Goal: Transaction & Acquisition: Purchase product/service

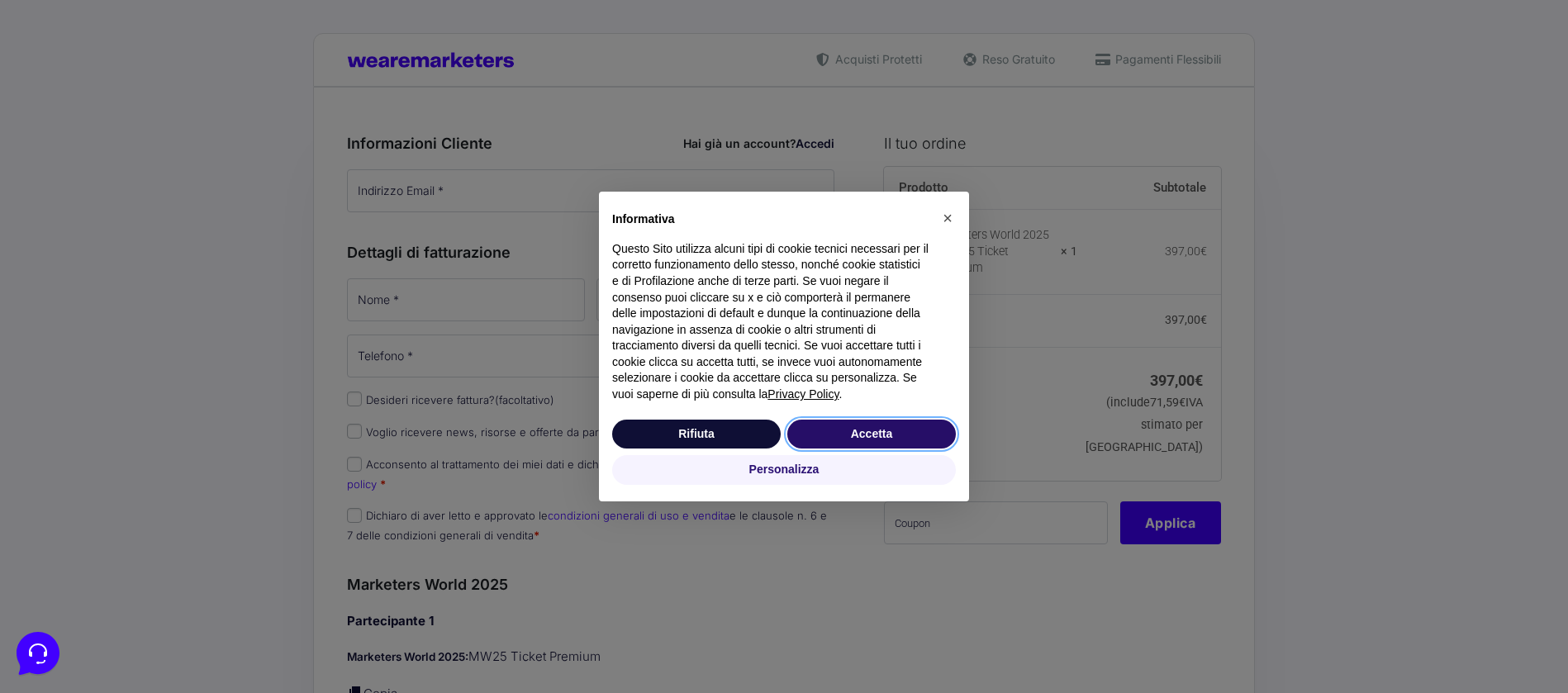
click at [845, 433] on button "Accetta" at bounding box center [871, 434] width 169 height 30
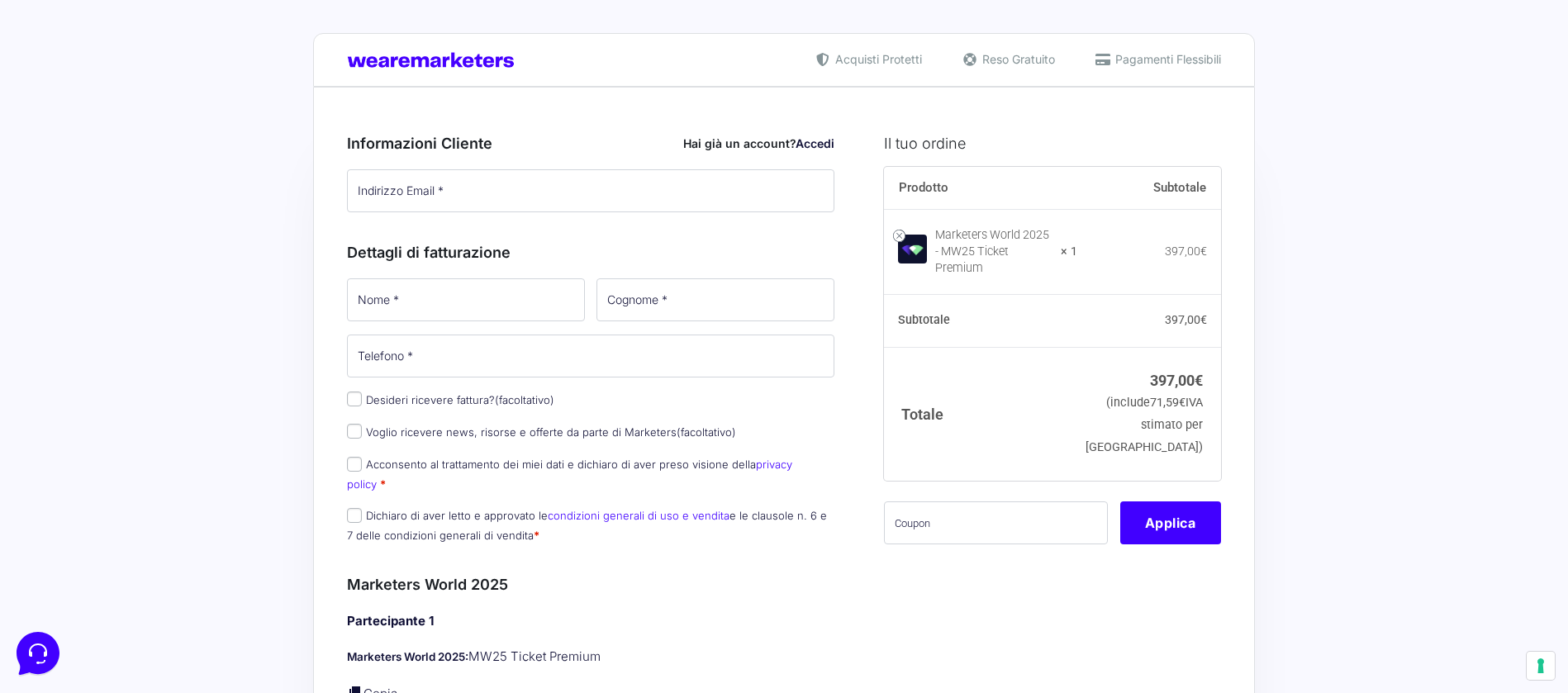
click at [387, 194] on input "Indirizzo Email *" at bounding box center [591, 191] width 488 height 43
type input "[EMAIL_ADDRESS][DOMAIN_NAME]"
type input "[PERSON_NAME]"
type input "Lagravinese"
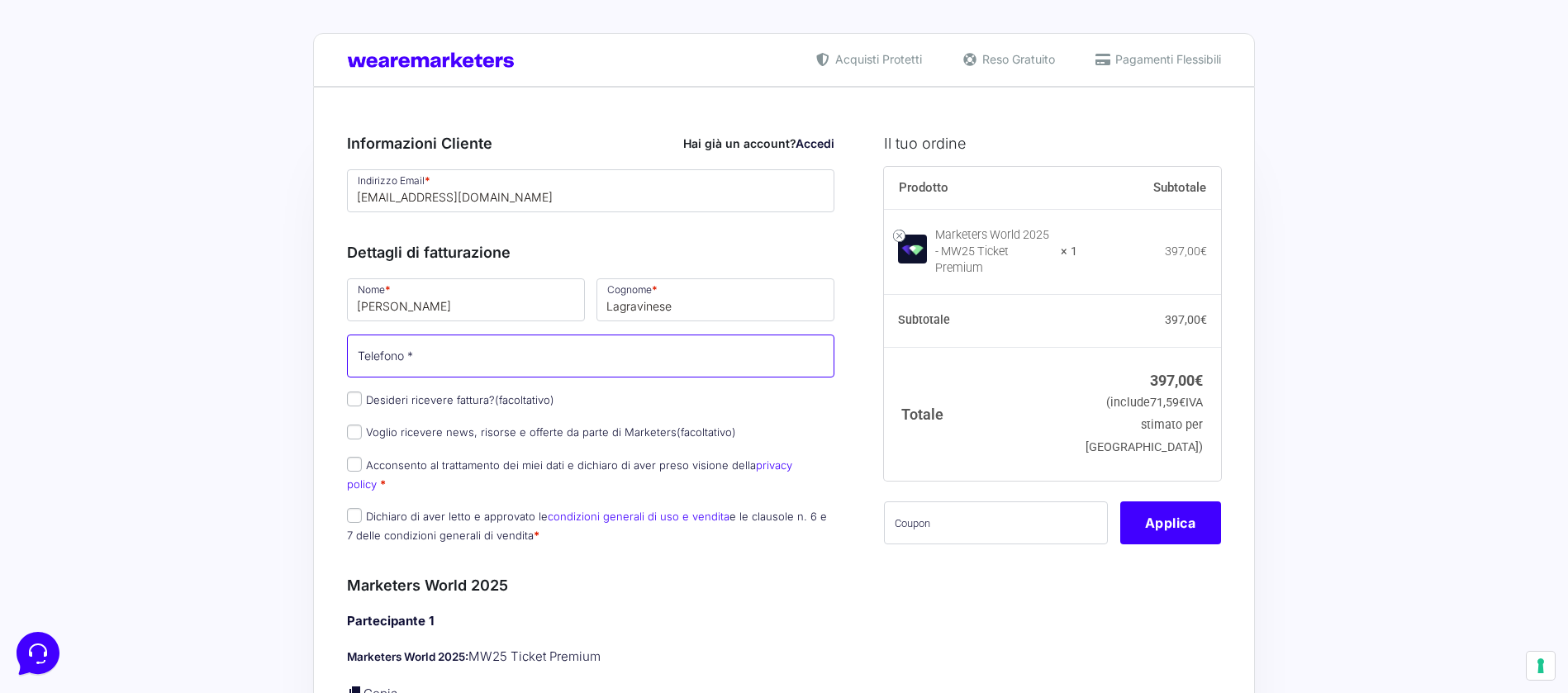
click at [459, 360] on input "Telefono *" at bounding box center [591, 356] width 488 height 43
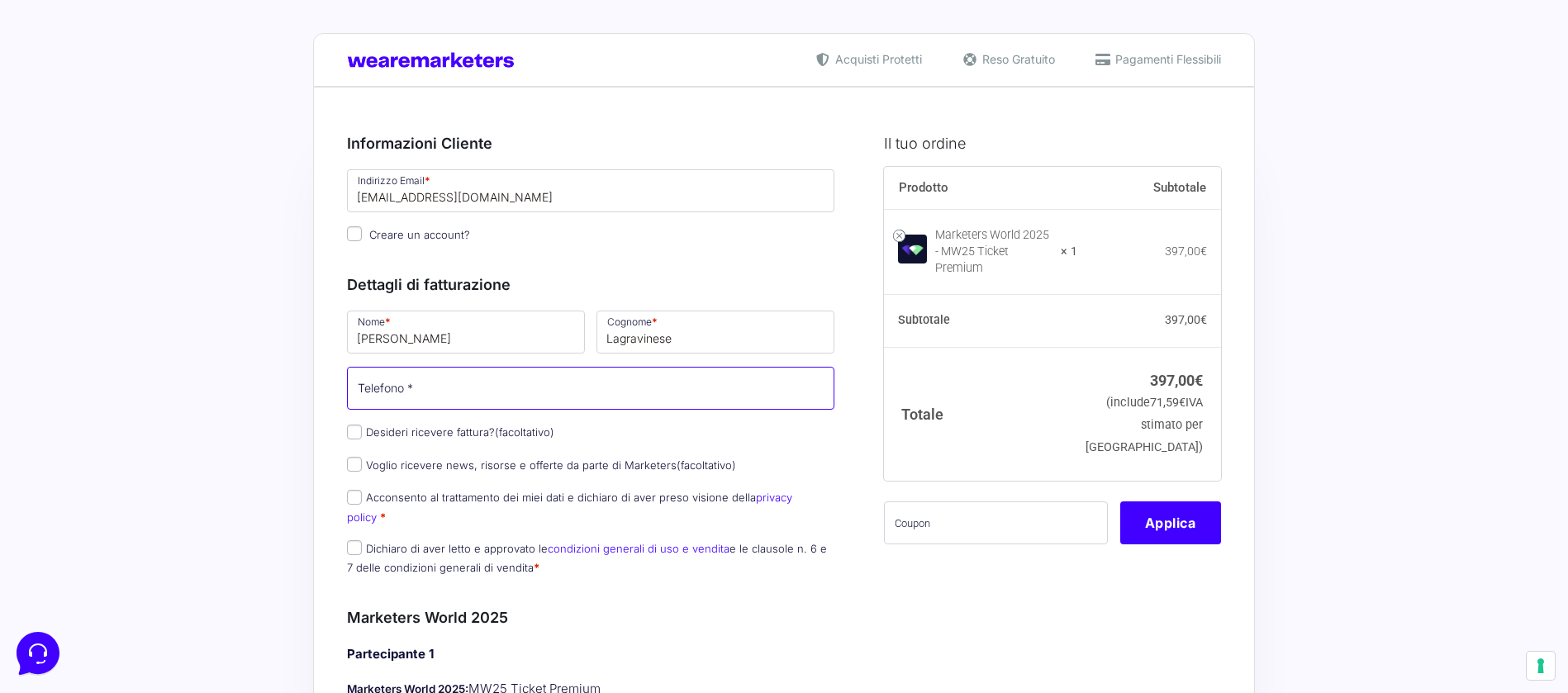
type input "[PHONE_NUMBER]"
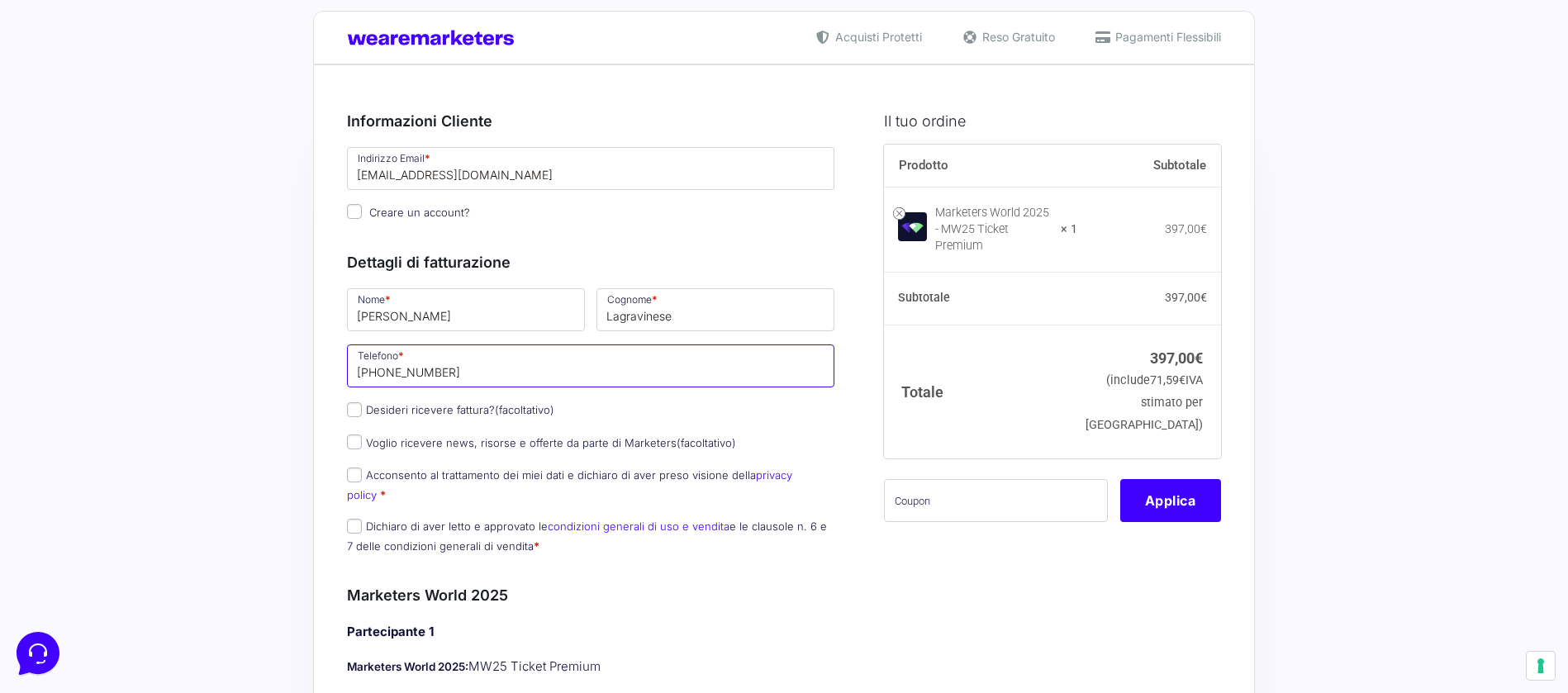
scroll to position [23, 0]
click at [368, 408] on label "Desideri ricevere fattura? (facoltativo)" at bounding box center [451, 409] width 208 height 14
click at [362, 408] on input "Desideri ricevere fattura? (facoltativo)" at bounding box center [354, 408] width 15 height 15
checkbox input "true"
type input "0000000"
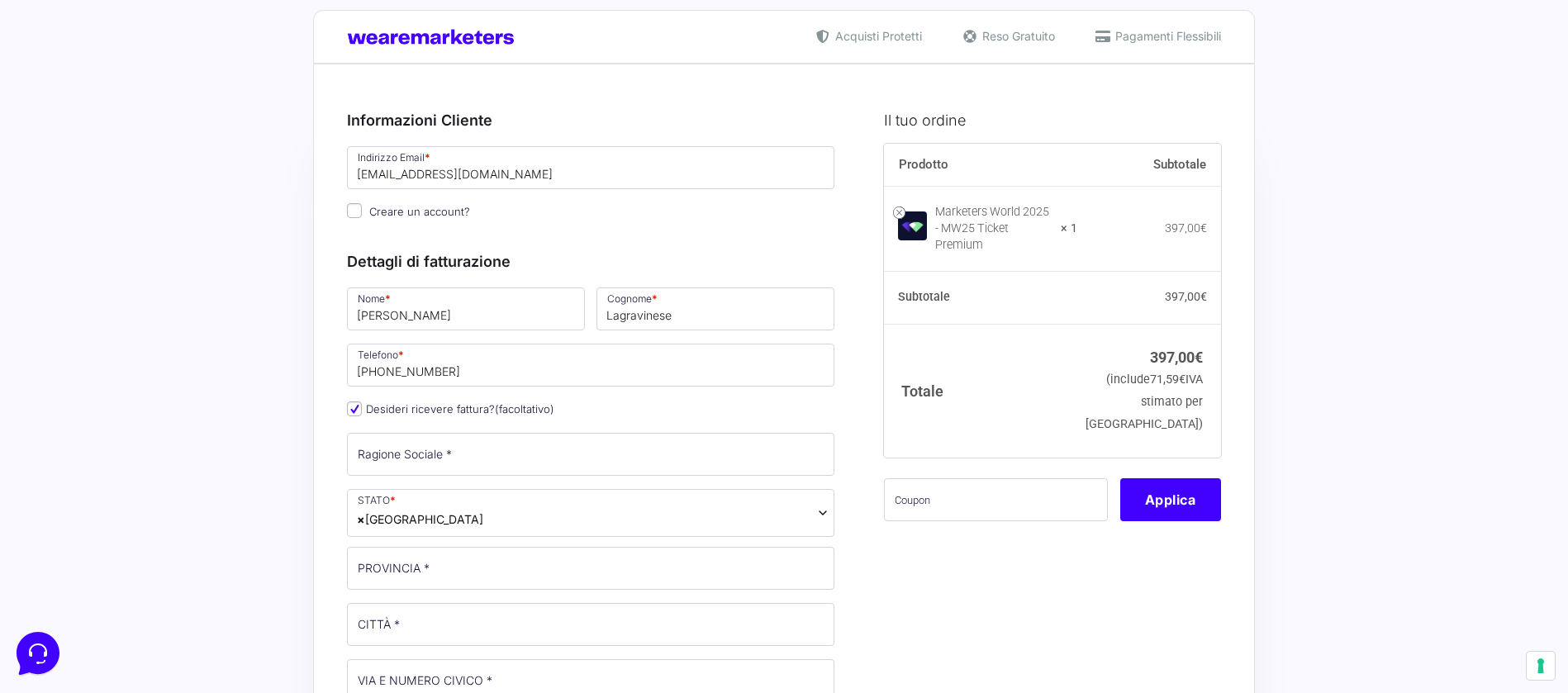
click at [368, 408] on label "Desideri ricevere fattura? (facoltativo)" at bounding box center [451, 409] width 208 height 14
click at [362, 408] on input "Desideri ricevere fattura? (facoltativo)" at bounding box center [354, 408] width 15 height 15
checkbox input "false"
select select
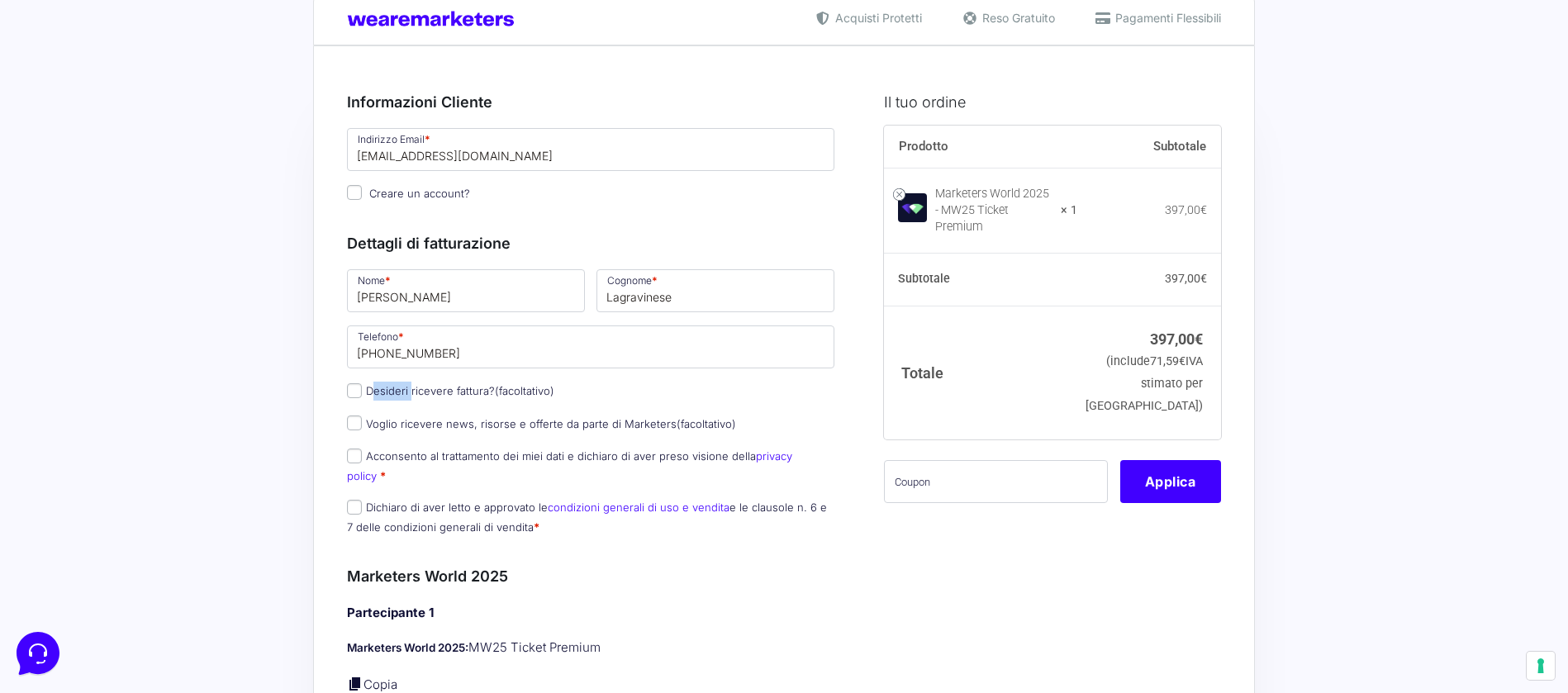
scroll to position [43, 0]
click at [356, 384] on input "Desideri ricevere fattura? (facoltativo)" at bounding box center [354, 388] width 15 height 15
checkbox input "true"
select select "IT"
type input "0000000"
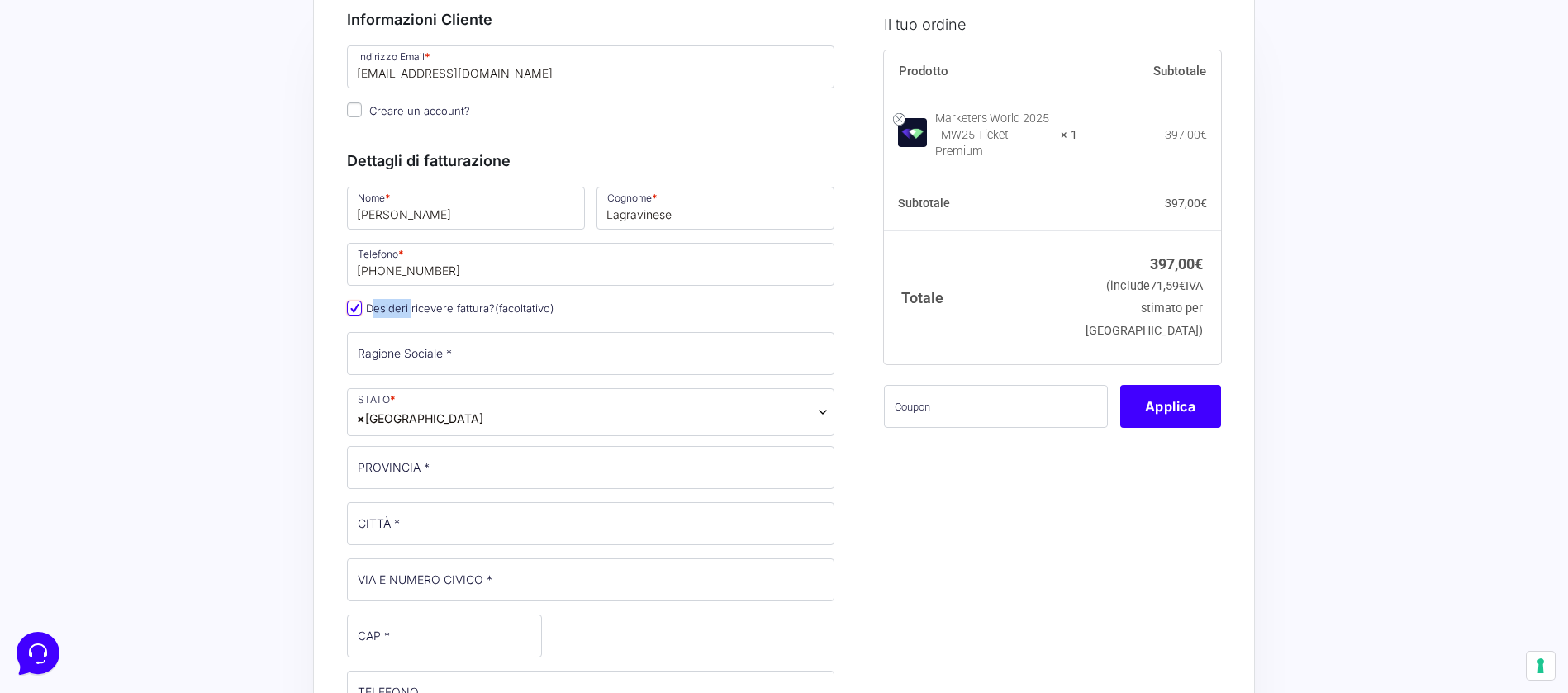
scroll to position [132, 0]
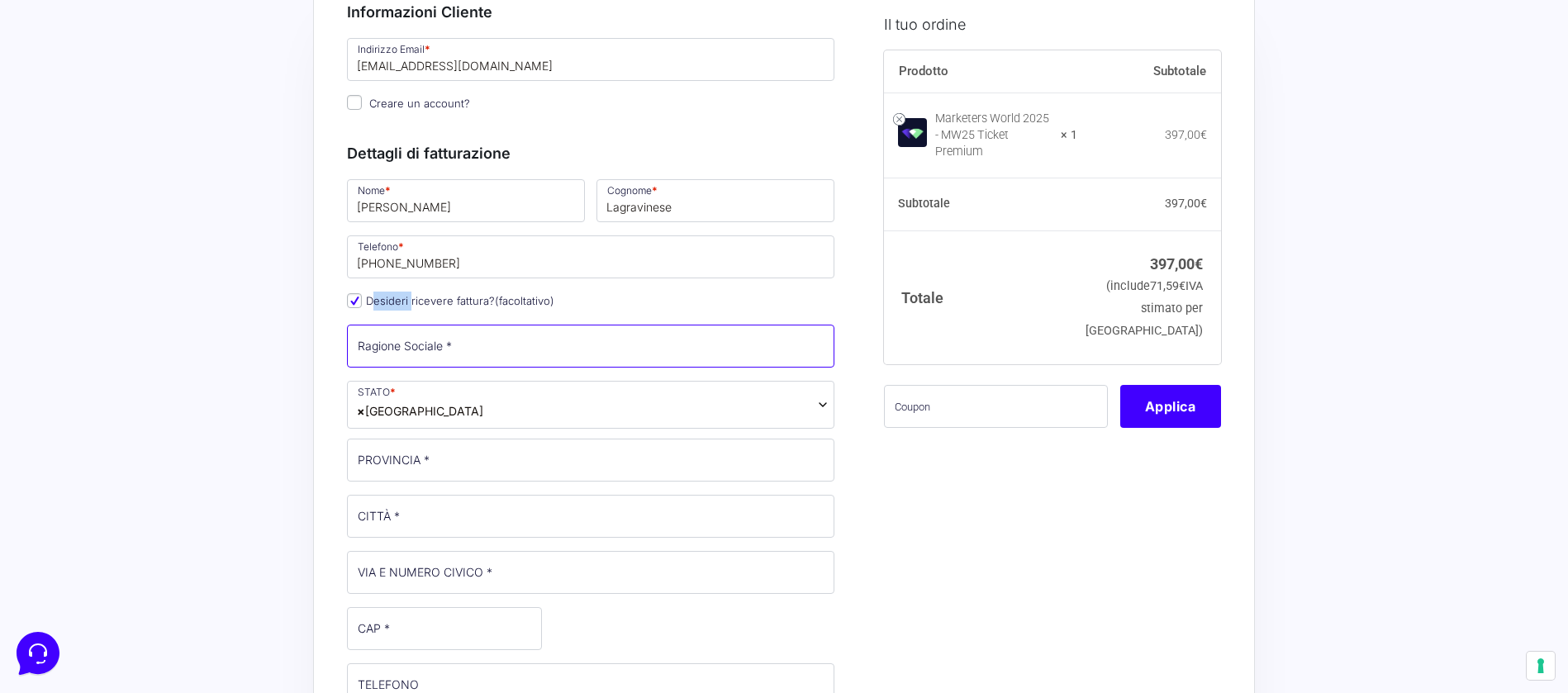
click at [375, 337] on input "Ragione Sociale *" at bounding box center [591, 346] width 488 height 43
type input "ClinOpsHub srl"
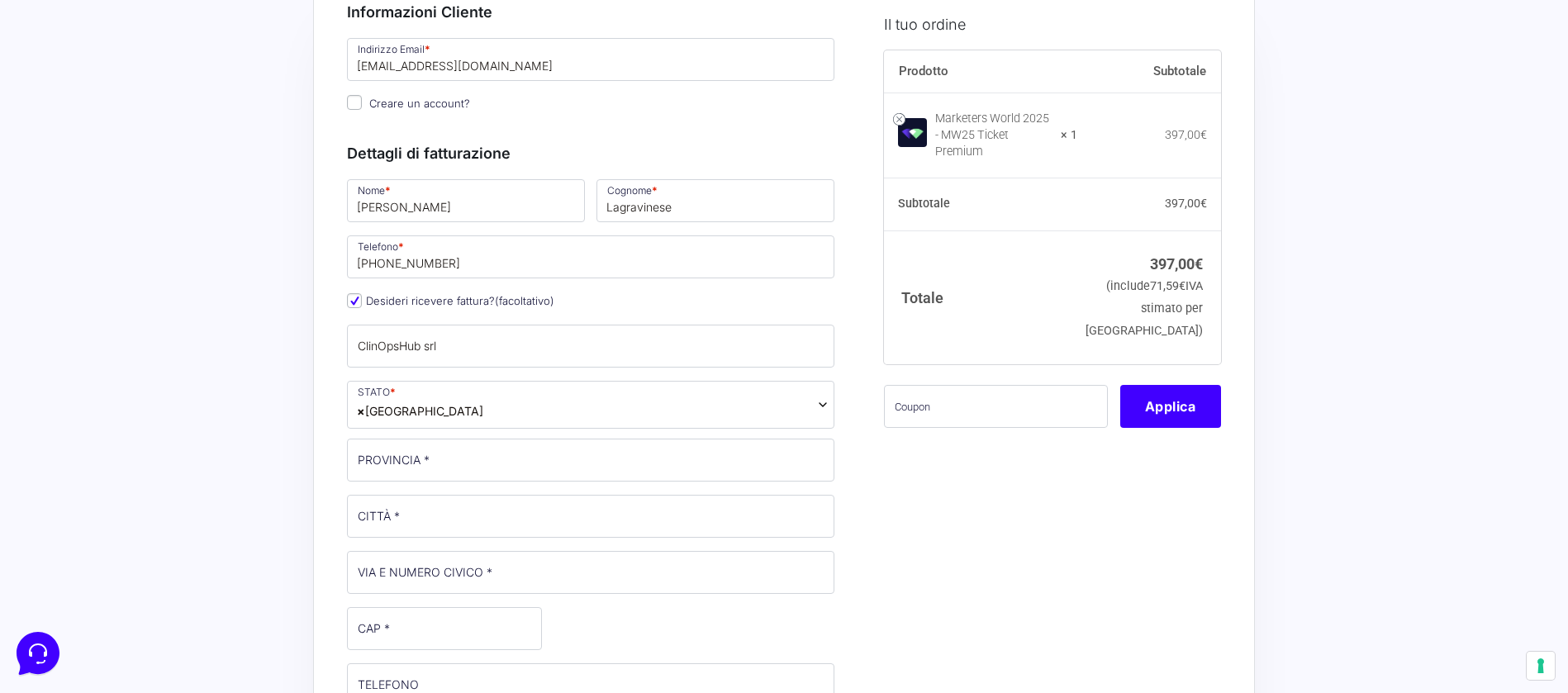
type input "BR"
type input "Mesagne"
type input "[STREET_ADDRESS][PERSON_NAME][PERSON_NAME]"
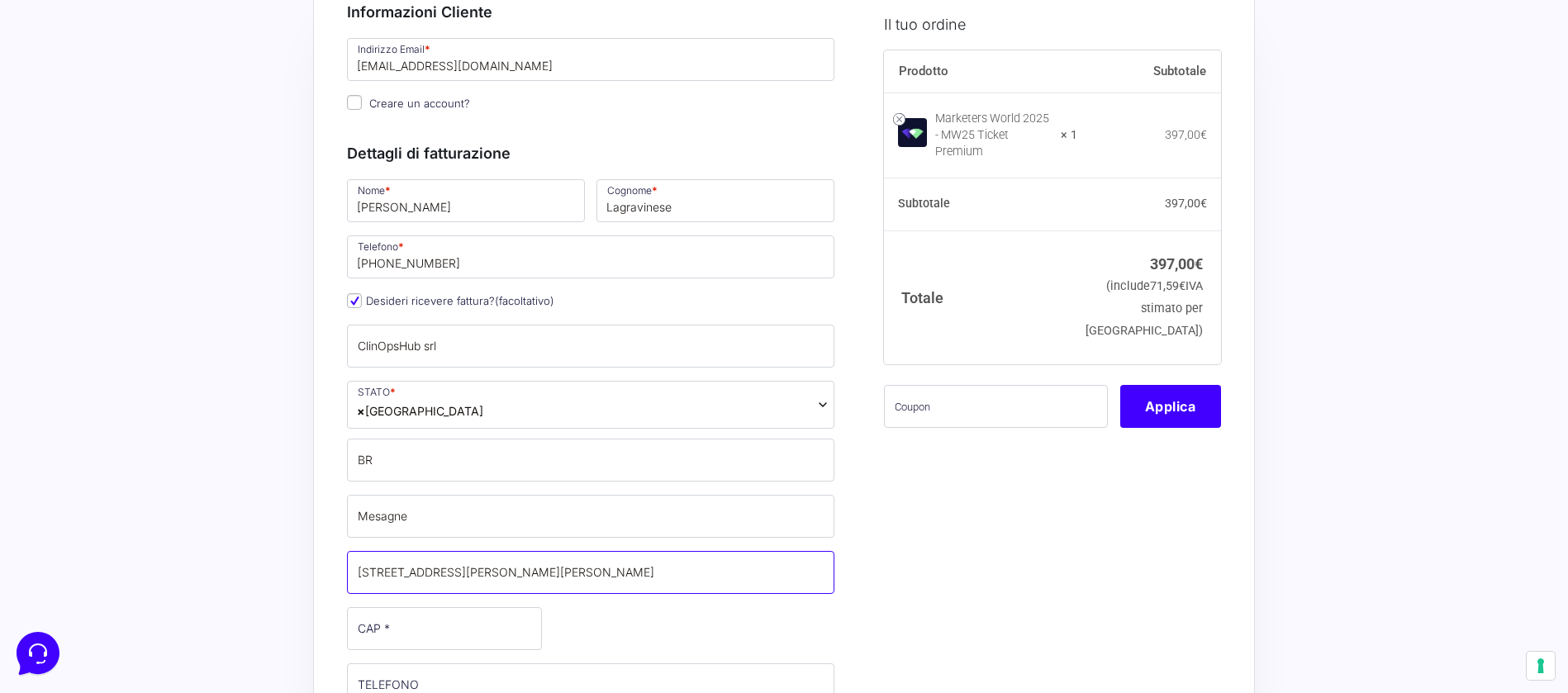
type input "72023"
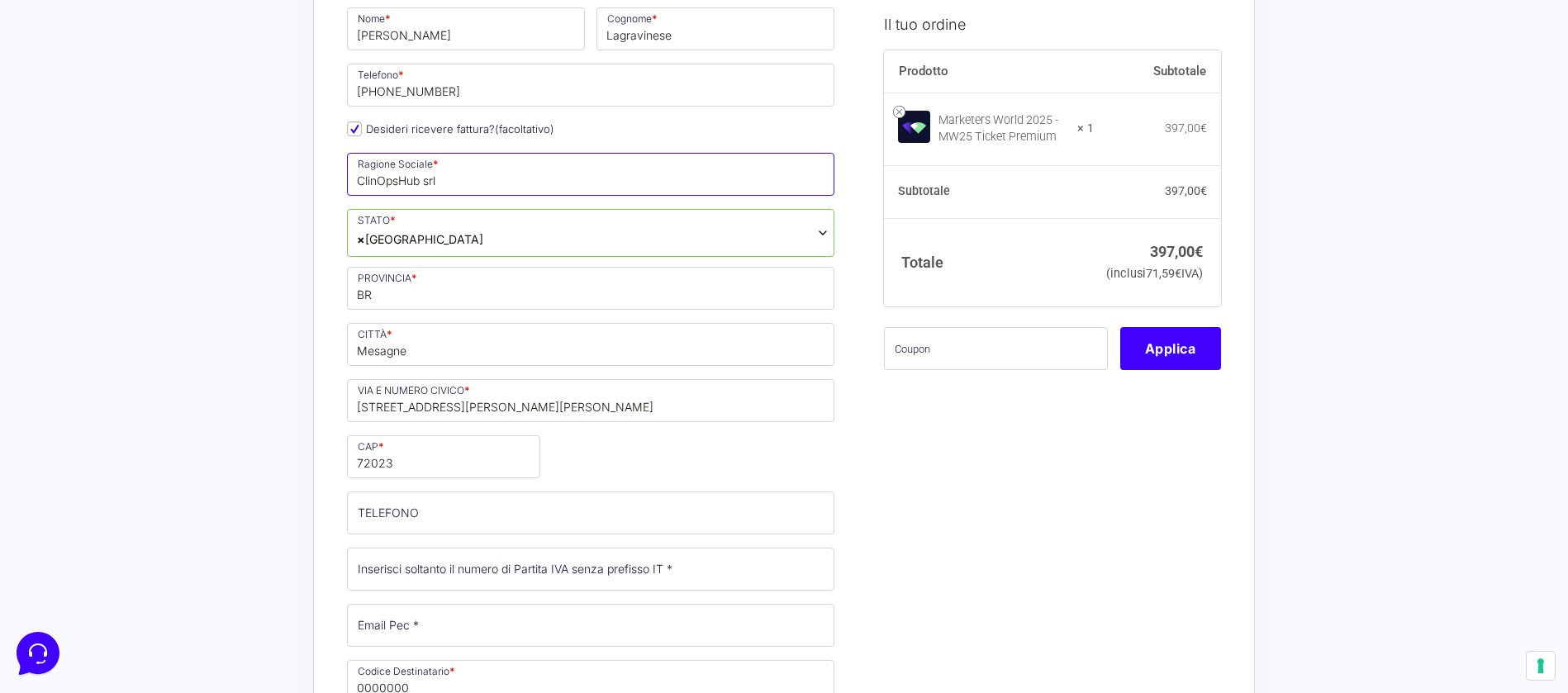
scroll to position [308, 0]
click at [376, 508] on input "TELEFONO (facoltativo)" at bounding box center [591, 508] width 488 height 43
type input "[PHONE_NUMBER]"
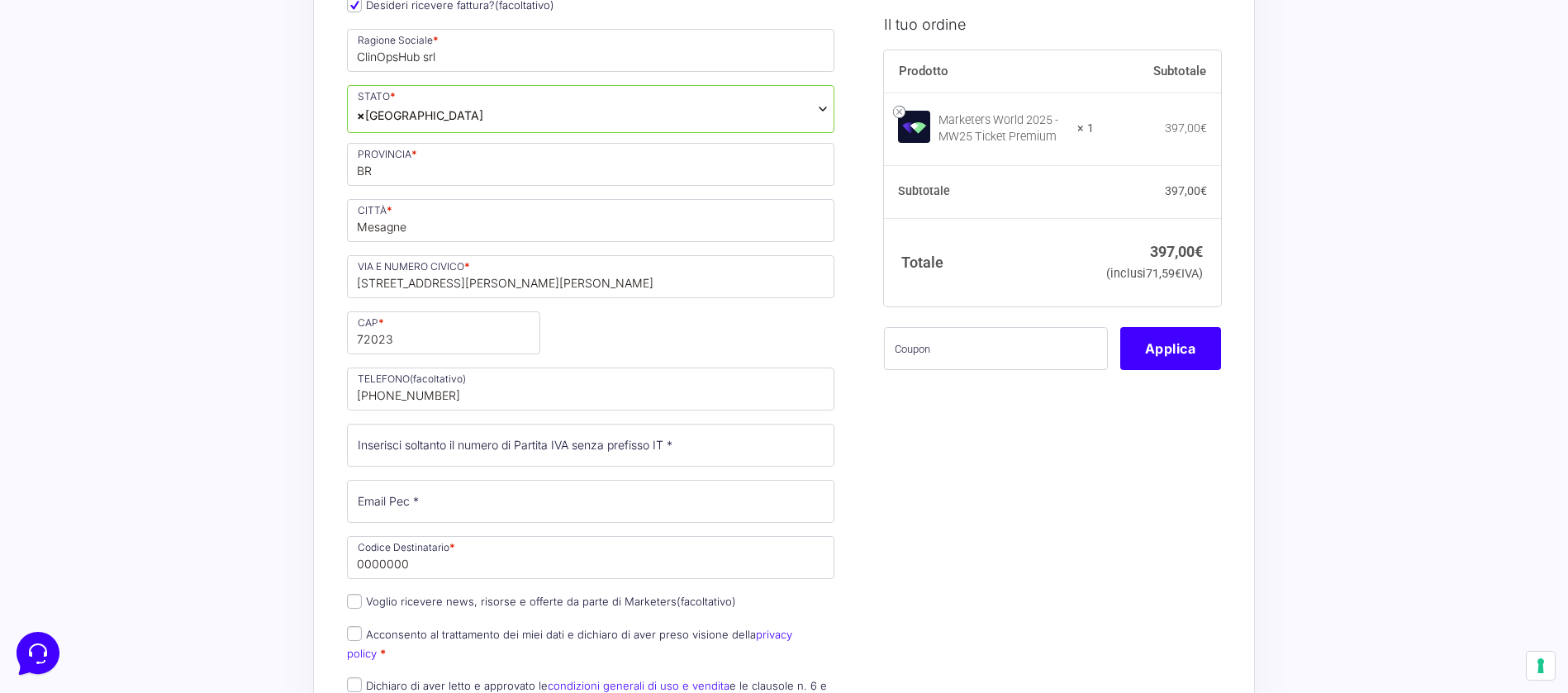
scroll to position [428, 0]
click at [392, 444] on input "Partita Iva *" at bounding box center [591, 444] width 488 height 43
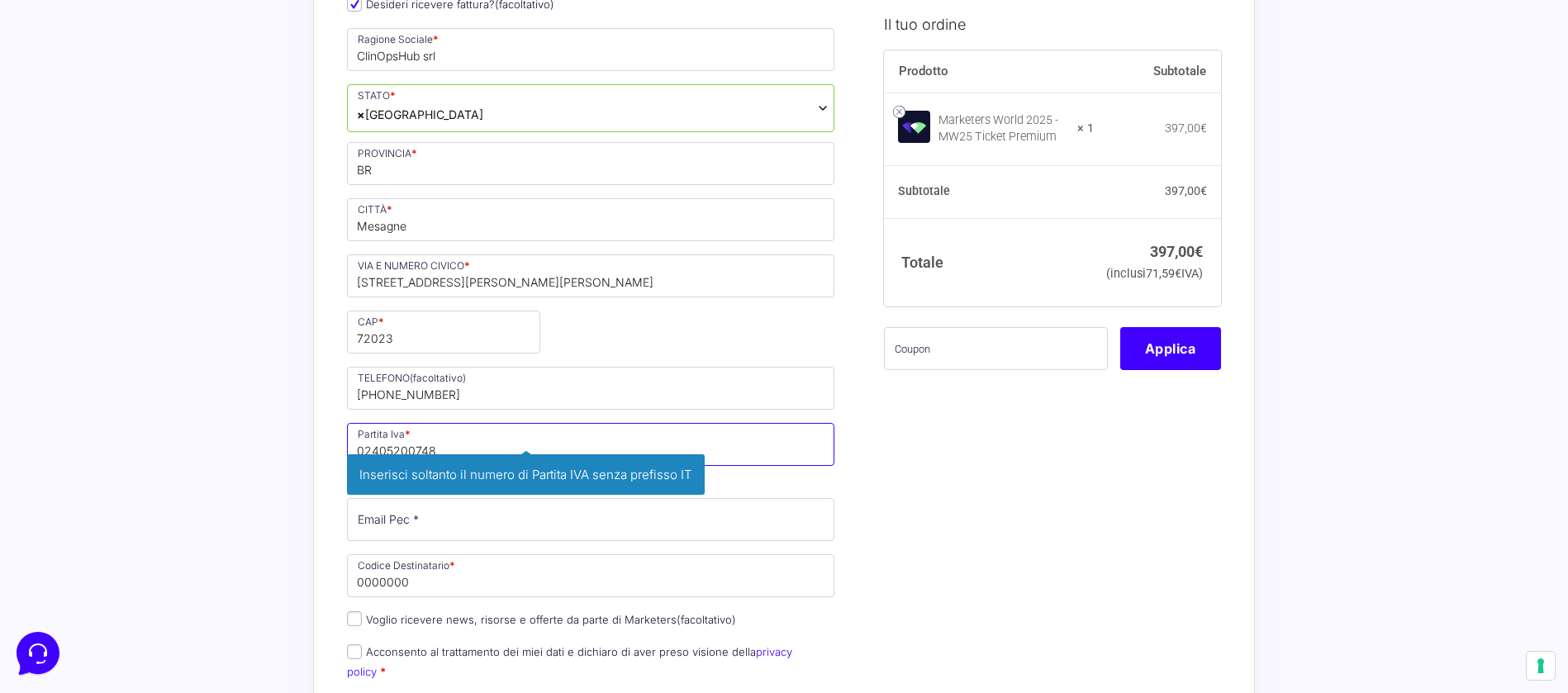
type input "02405200748"
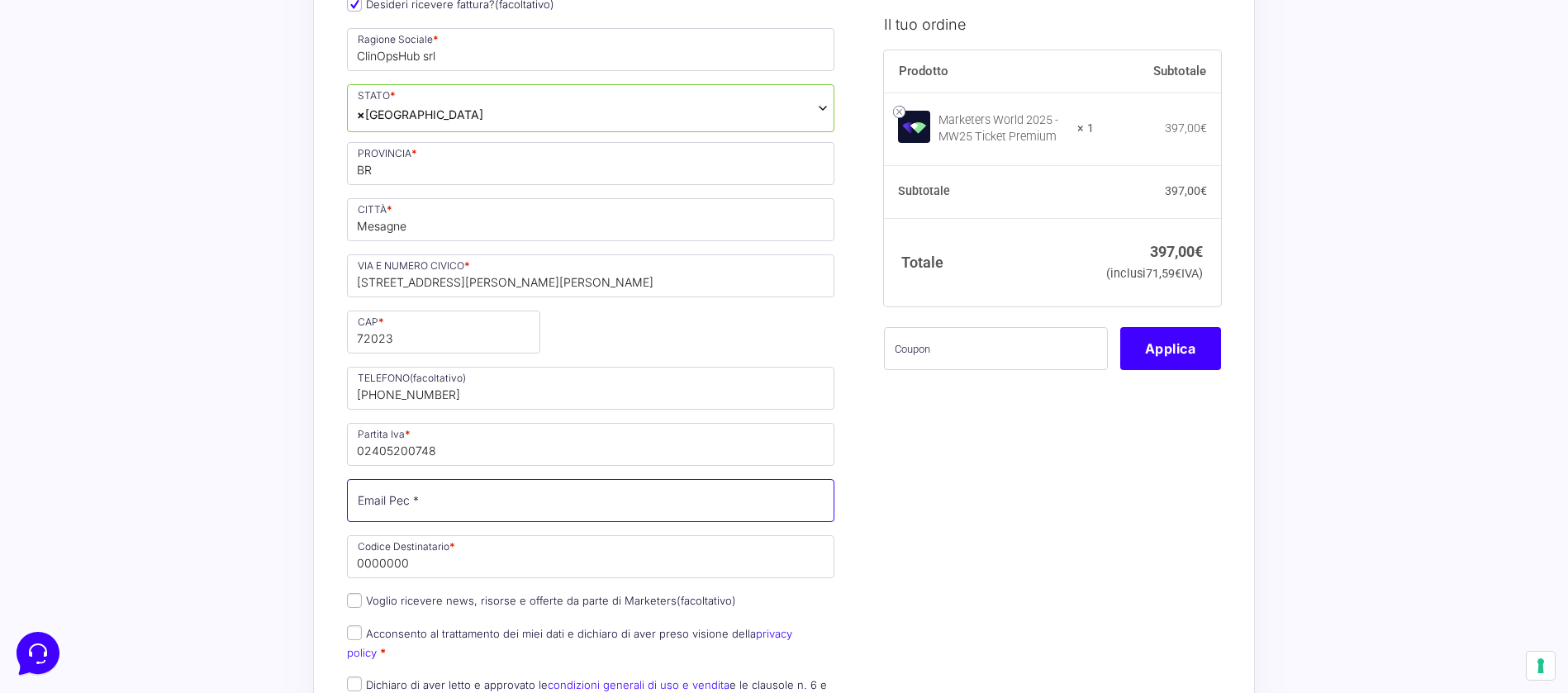
click at [402, 504] on input "Email Pec *" at bounding box center [591, 500] width 488 height 43
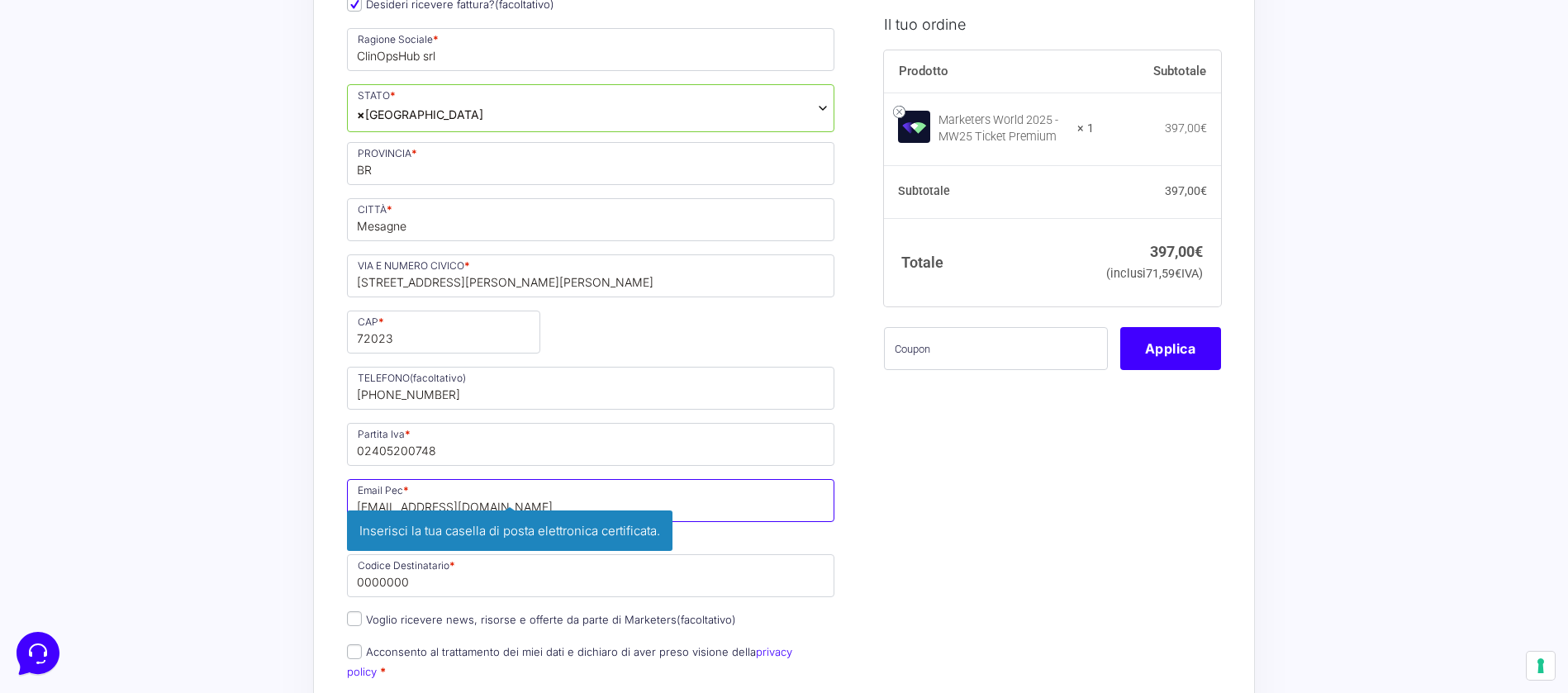
type input "[EMAIL_ADDRESS][DOMAIN_NAME]"
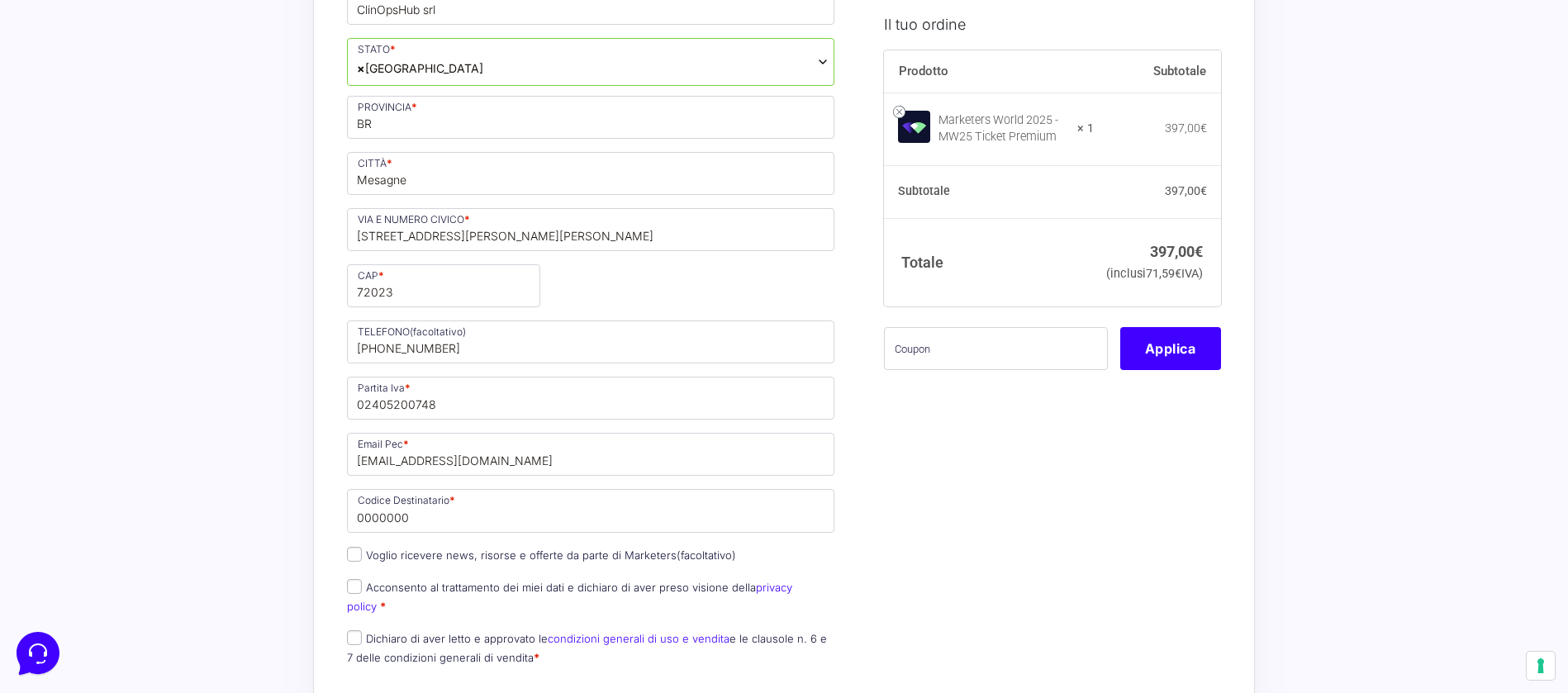
scroll to position [475, 0]
click at [374, 520] on input "0000000" at bounding box center [591, 510] width 488 height 43
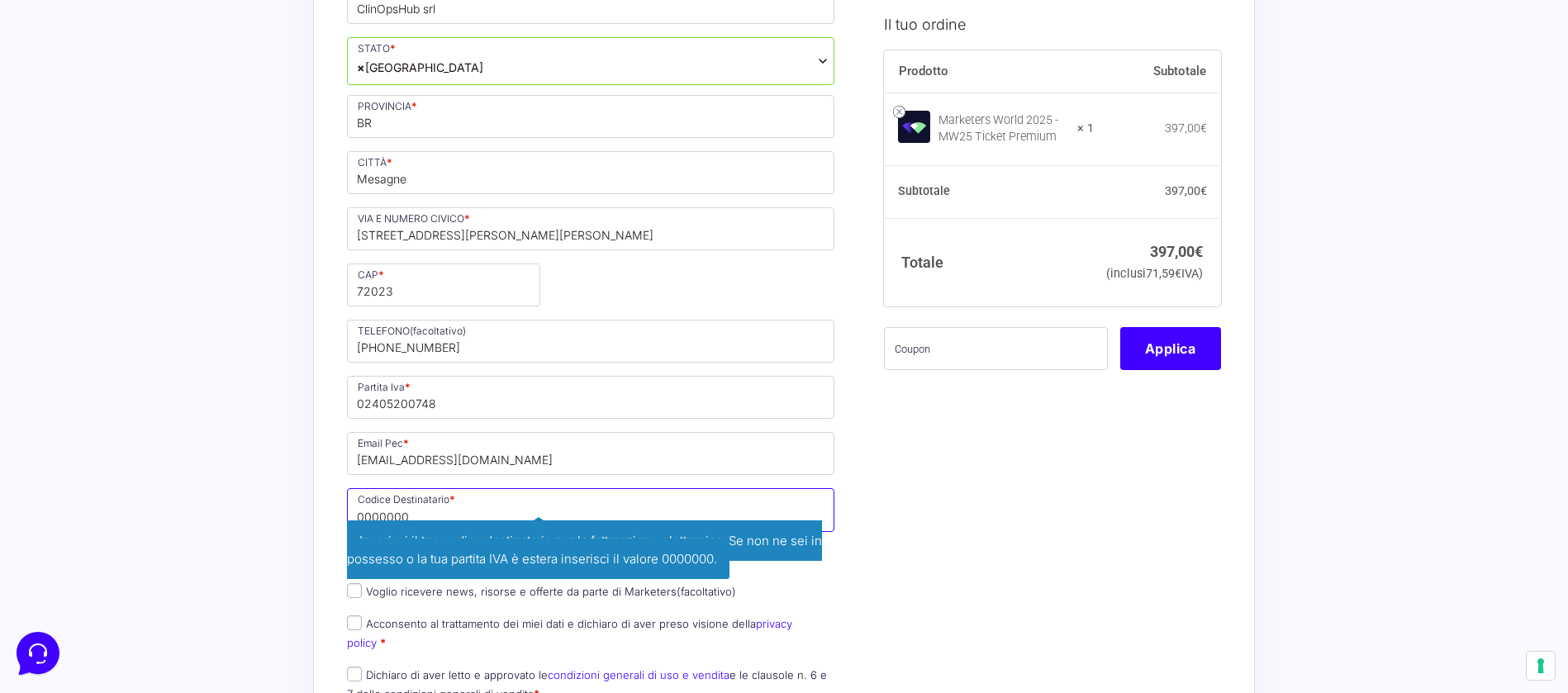
click at [428, 506] on input "0000000" at bounding box center [591, 510] width 488 height 43
type input "M5UXCR1"
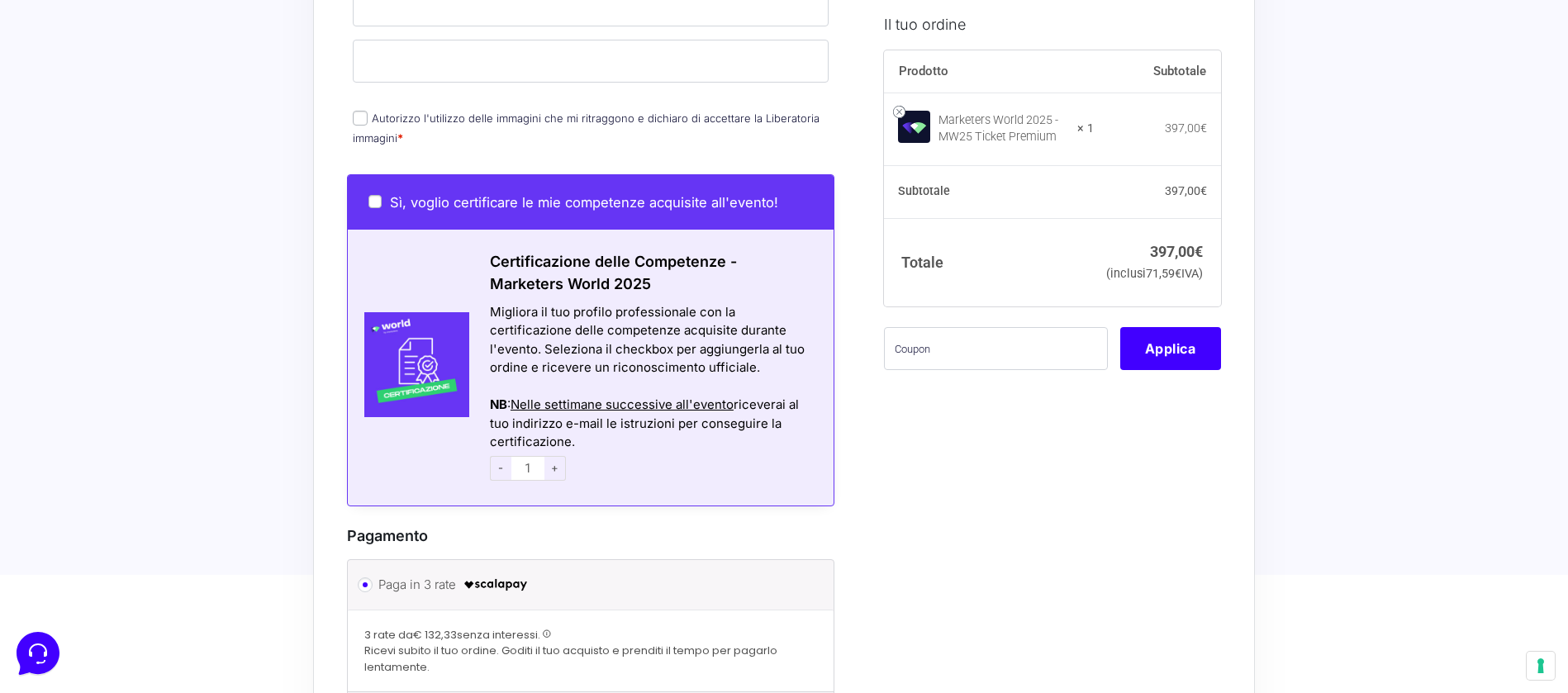
scroll to position [1395, 0]
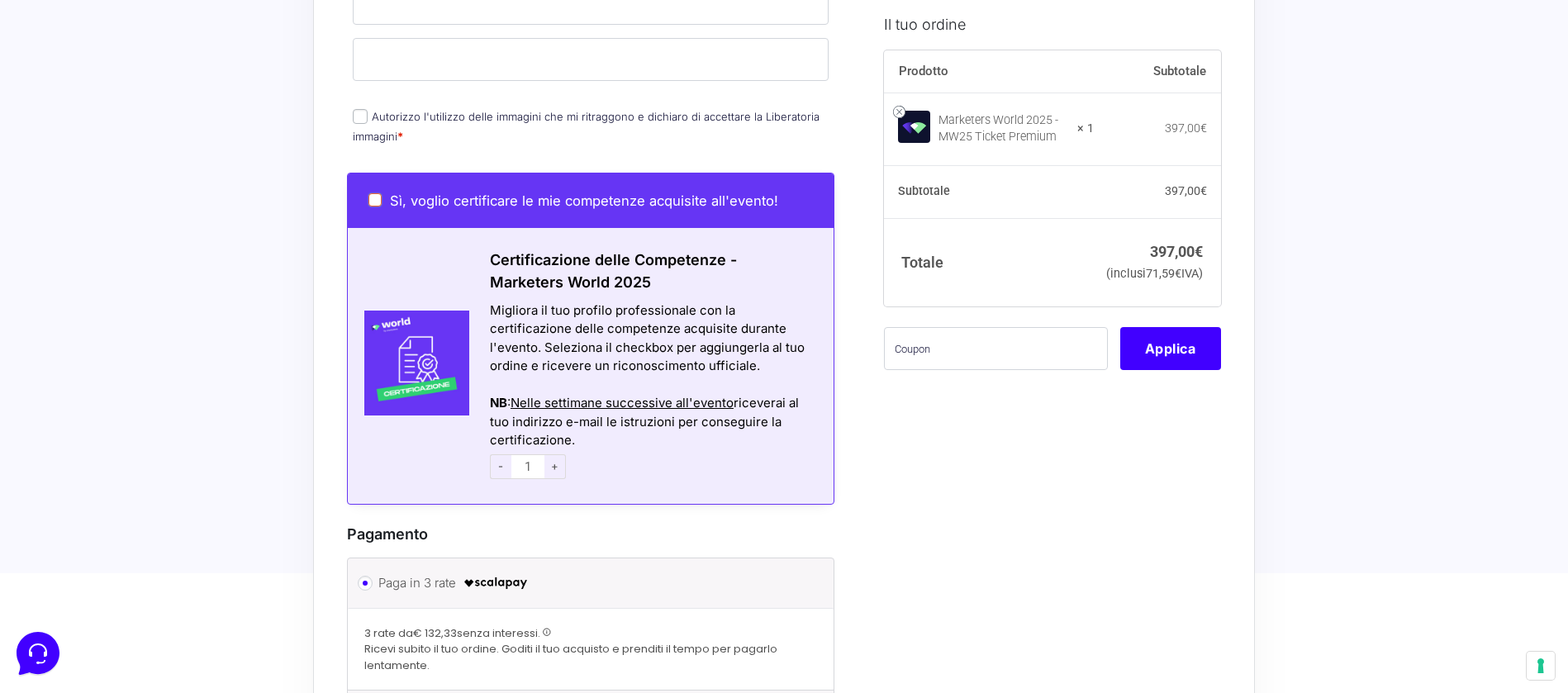
click at [377, 193] on input "Sì, voglio certificare le mie competenze acquisite all'evento!" at bounding box center [375, 200] width 14 height 14
checkbox input "true"
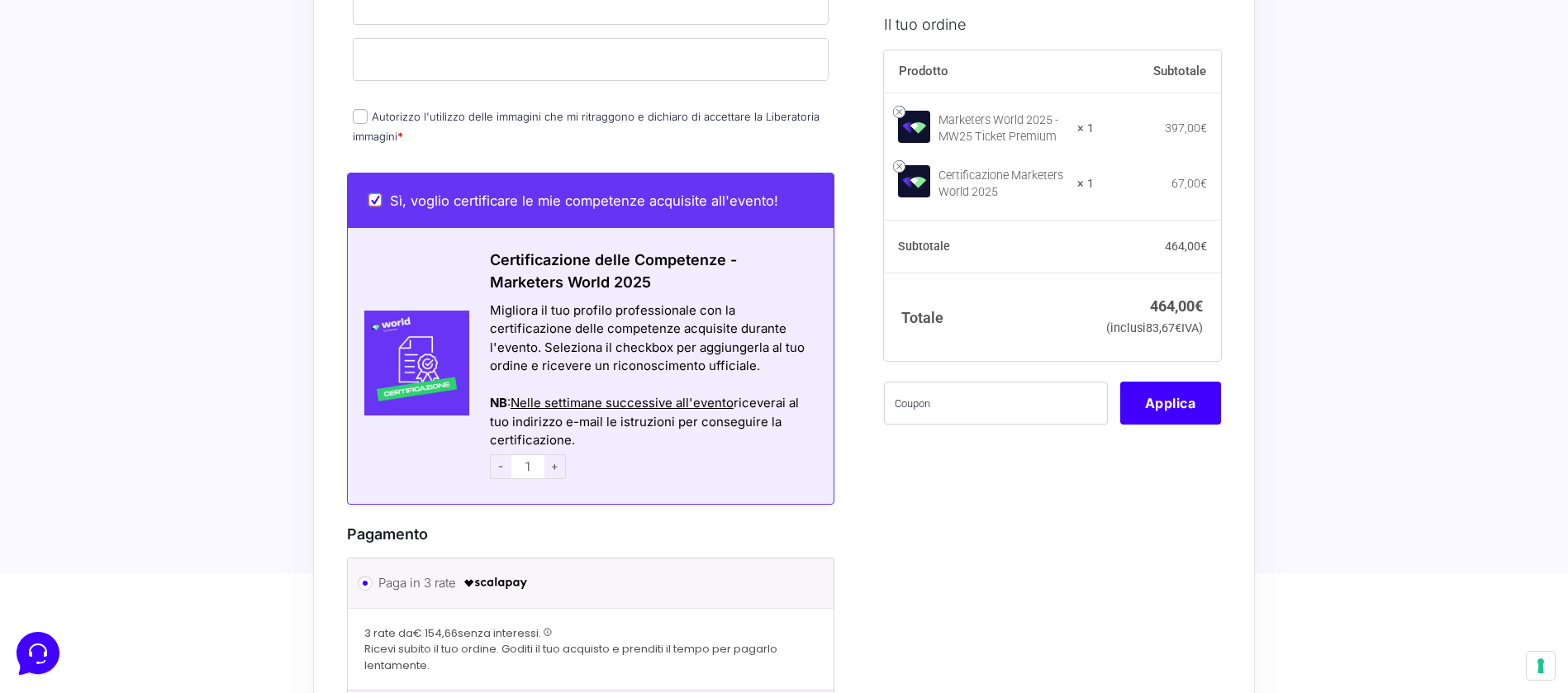
click at [377, 193] on input "Sì, voglio certificare le mie competenze acquisite all'evento!" at bounding box center [375, 200] width 14 height 14
checkbox input "false"
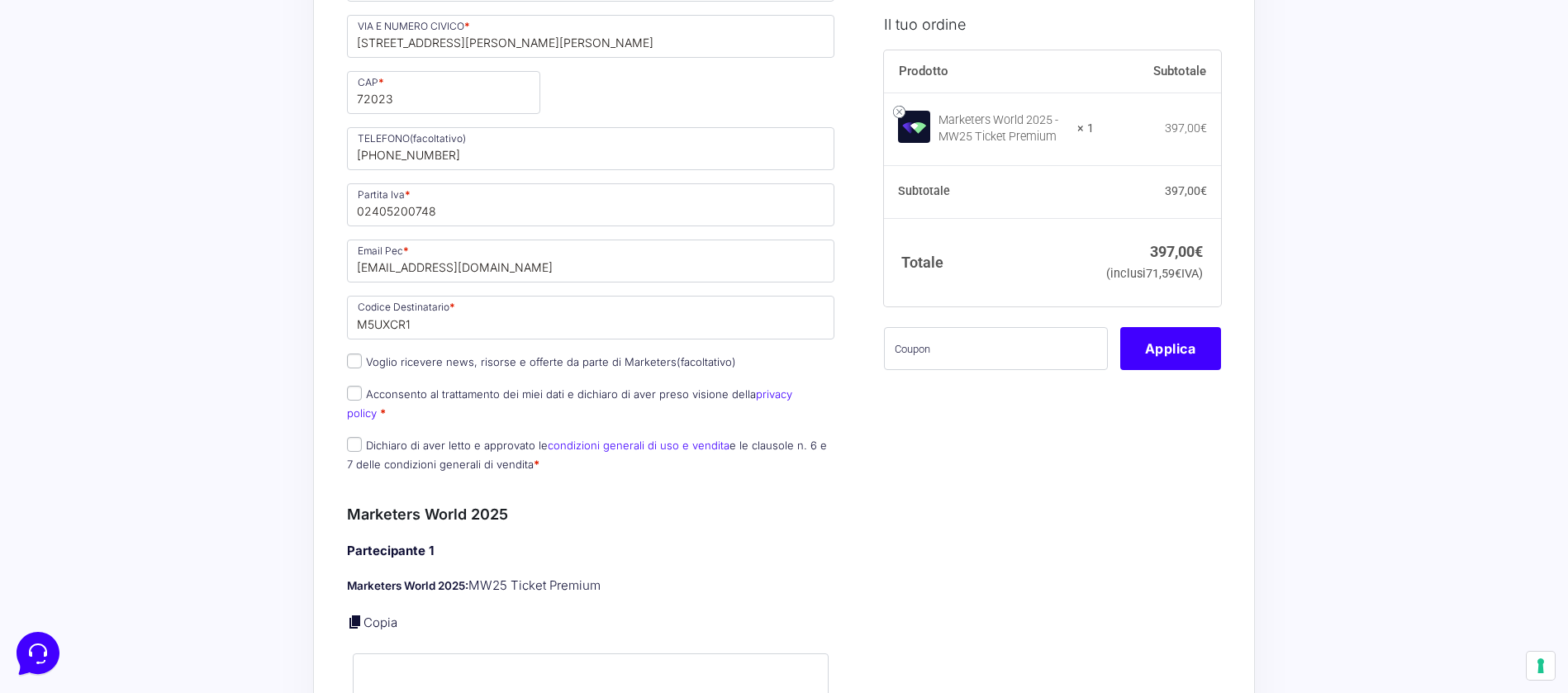
scroll to position [667, 0]
click at [356, 401] on input "Acconsento al trattamento dei miei dati e dichiaro di aver preso visione della …" at bounding box center [354, 394] width 15 height 15
checkbox input "true"
click at [239, 374] on div "Acquisti Protetti Reso Gratuito Pagamenti Flessibili Riepilogo Ordine 397,00 € …" at bounding box center [784, 563] width 1568 height 2460
click at [352, 438] on input "Dichiaro di aver letto e approvato le condizioni generali di uso e vendita e le…" at bounding box center [354, 444] width 15 height 15
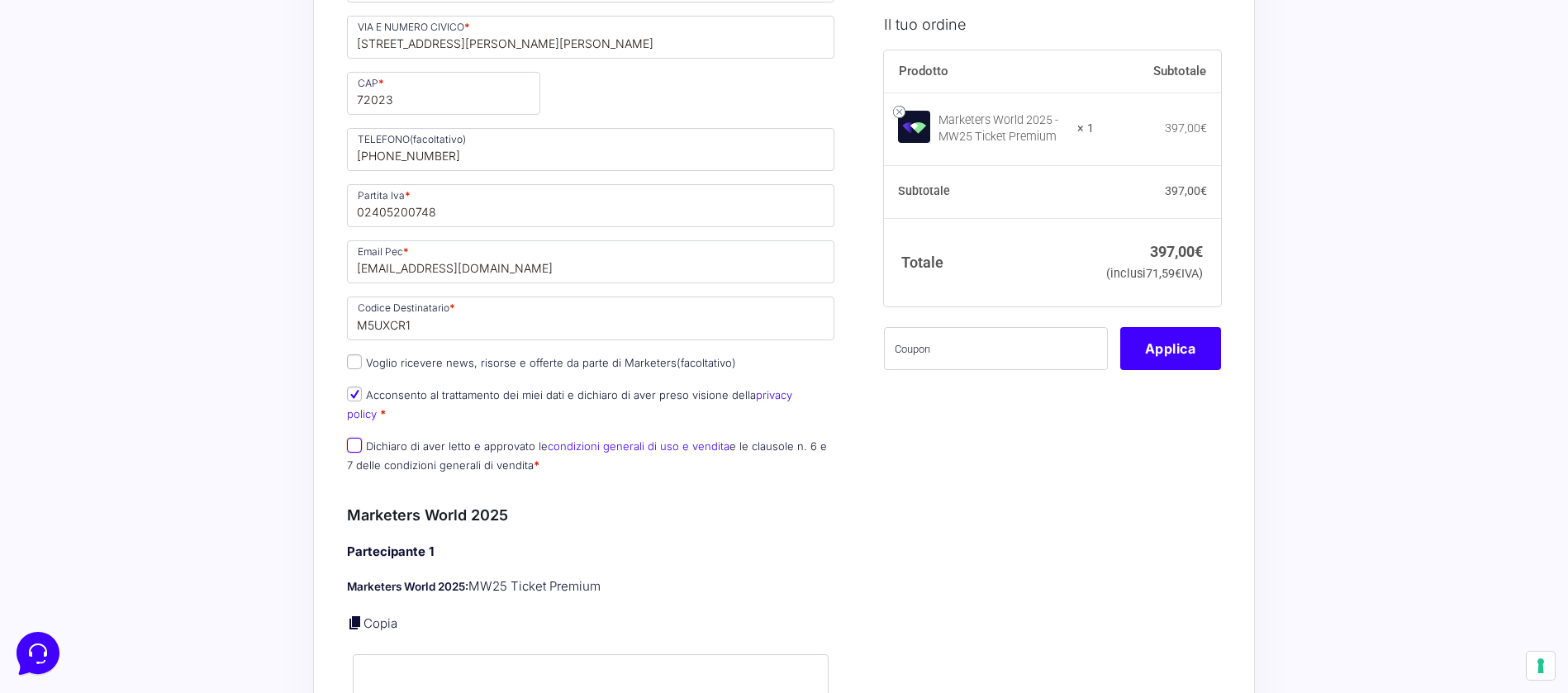
checkbox input "true"
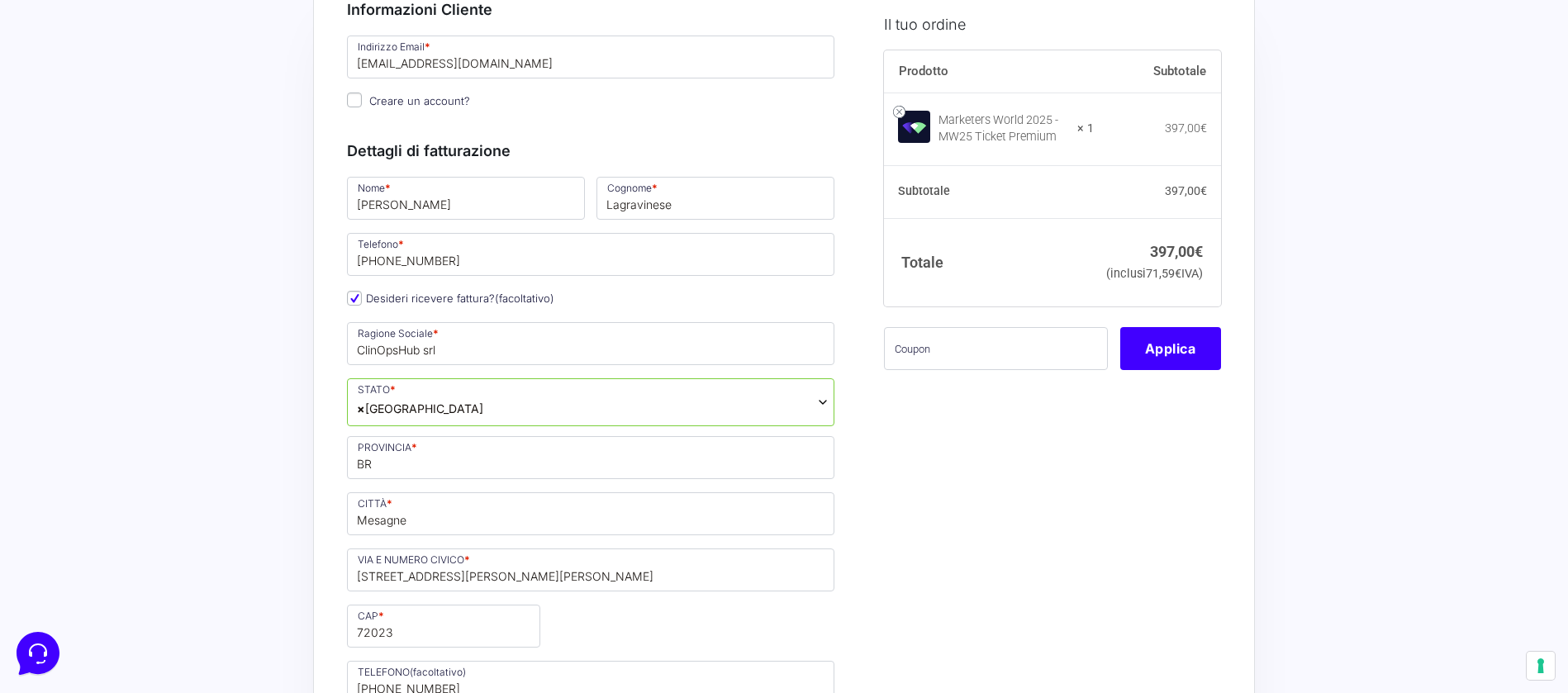
scroll to position [0, 0]
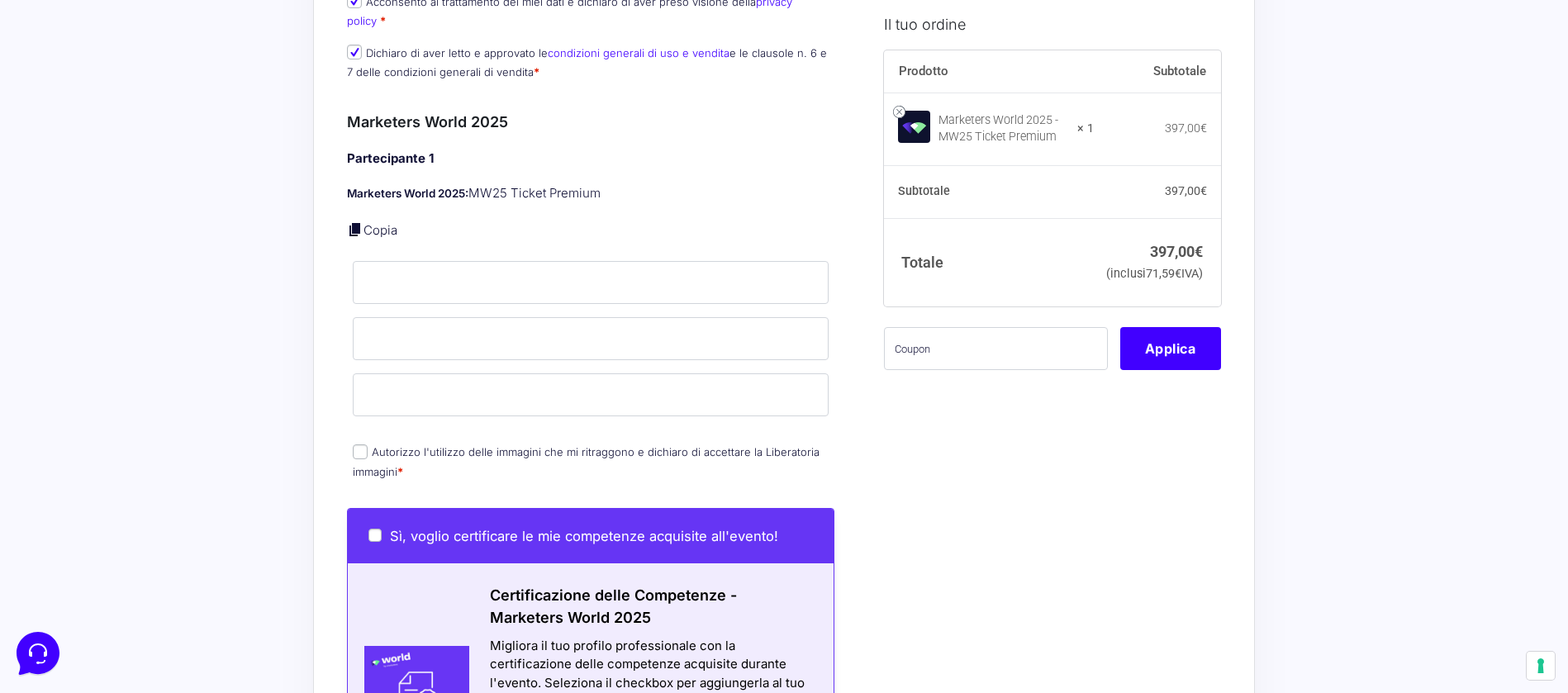
scroll to position [1065, 0]
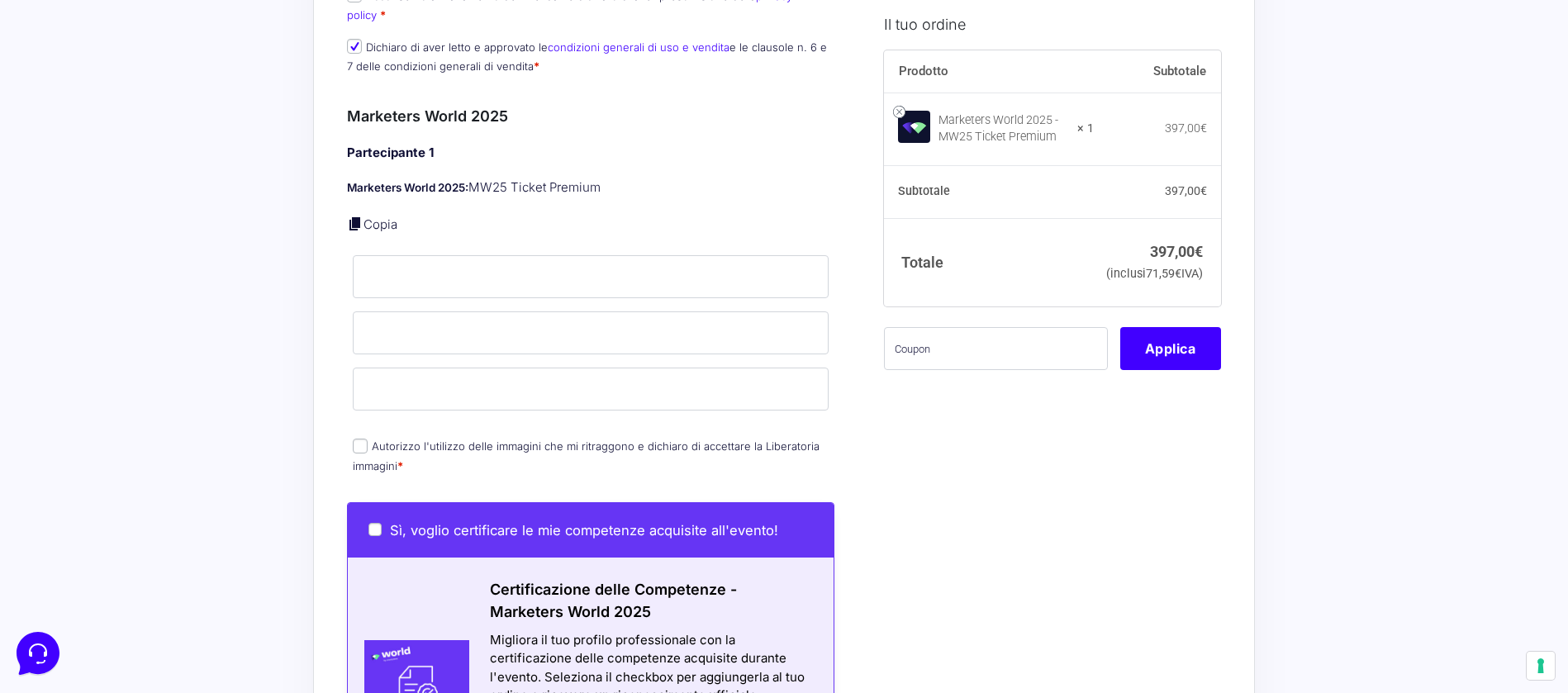
click at [359, 439] on input "Autorizzo l'utilizzo delle immagini che mi ritraggono e dichiaro di accettare l…" at bounding box center [360, 445] width 15 height 15
checkbox input "true"
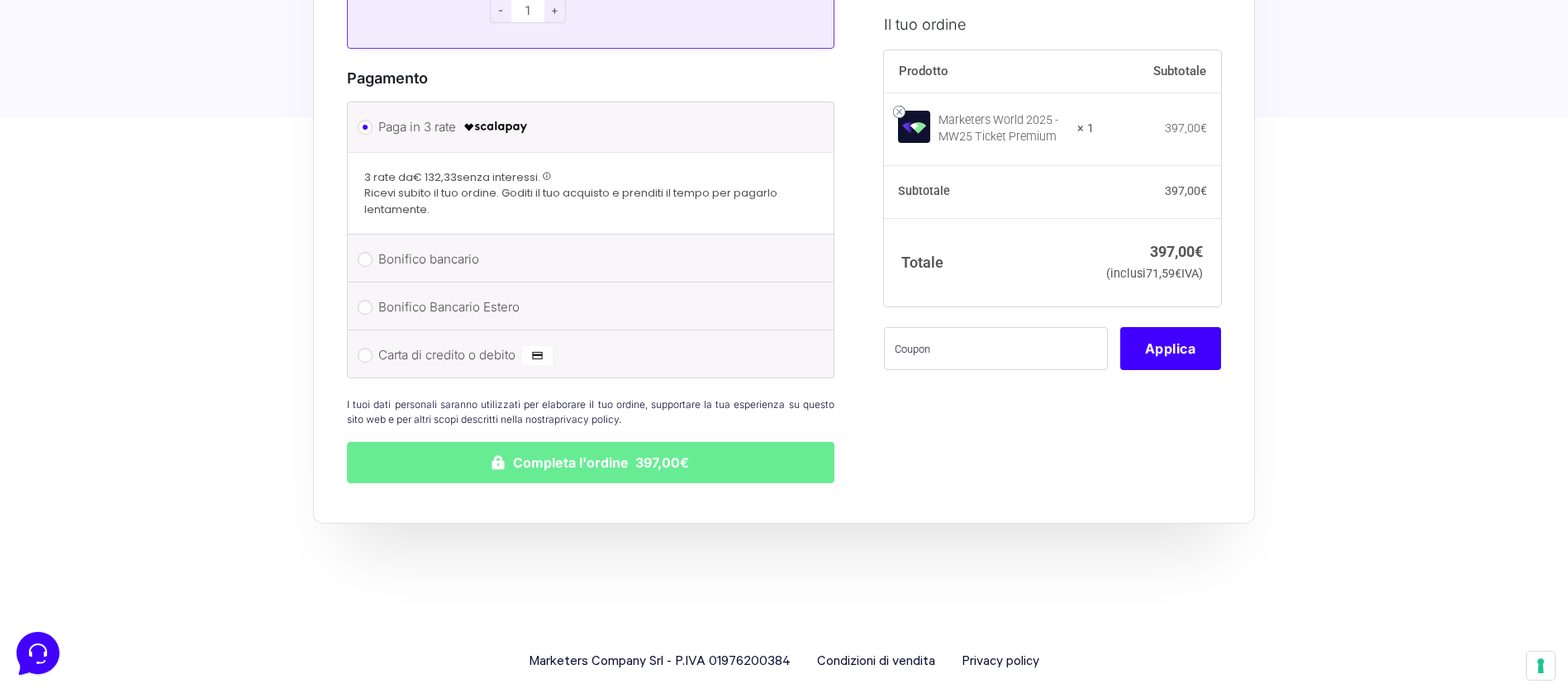
scroll to position [1854, 0]
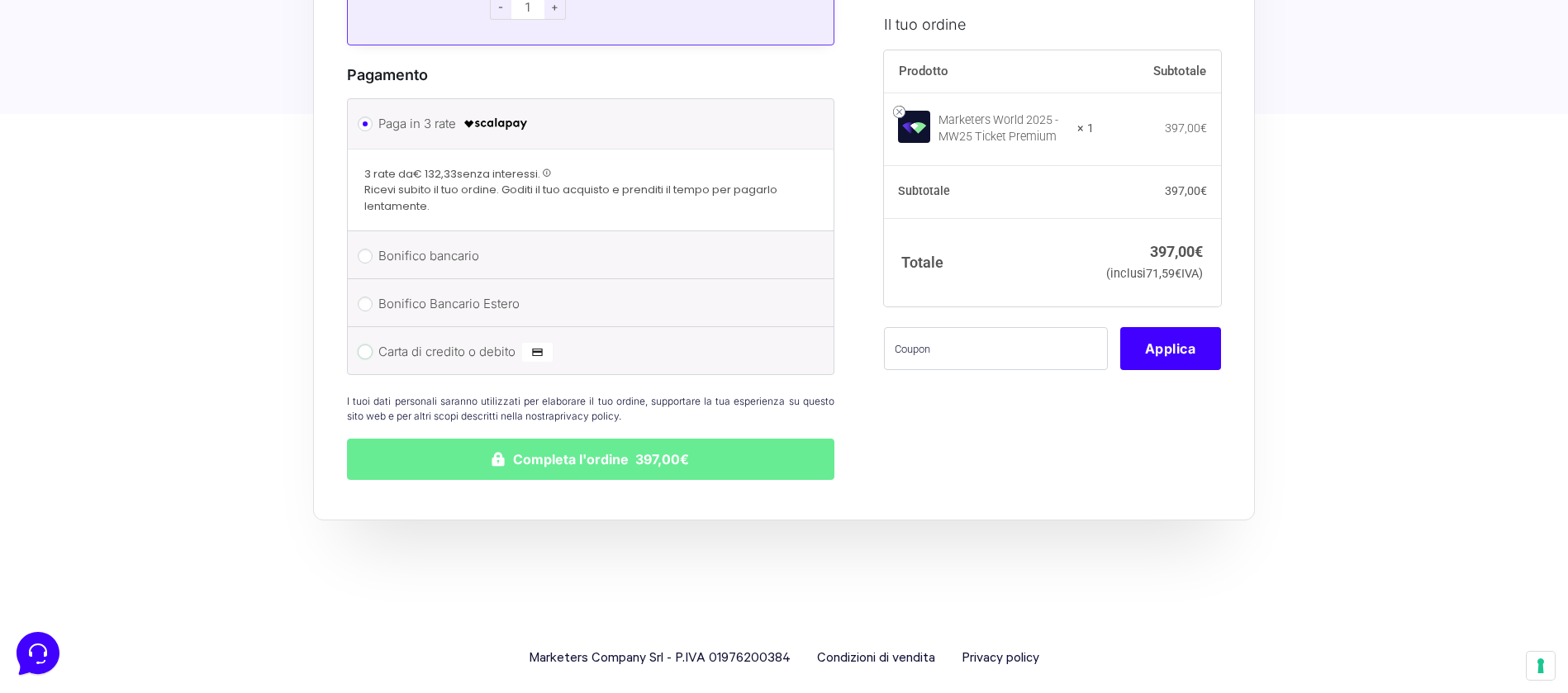
click at [362, 344] on input "Carta di credito o debito" at bounding box center [365, 351] width 15 height 15
radio input "true"
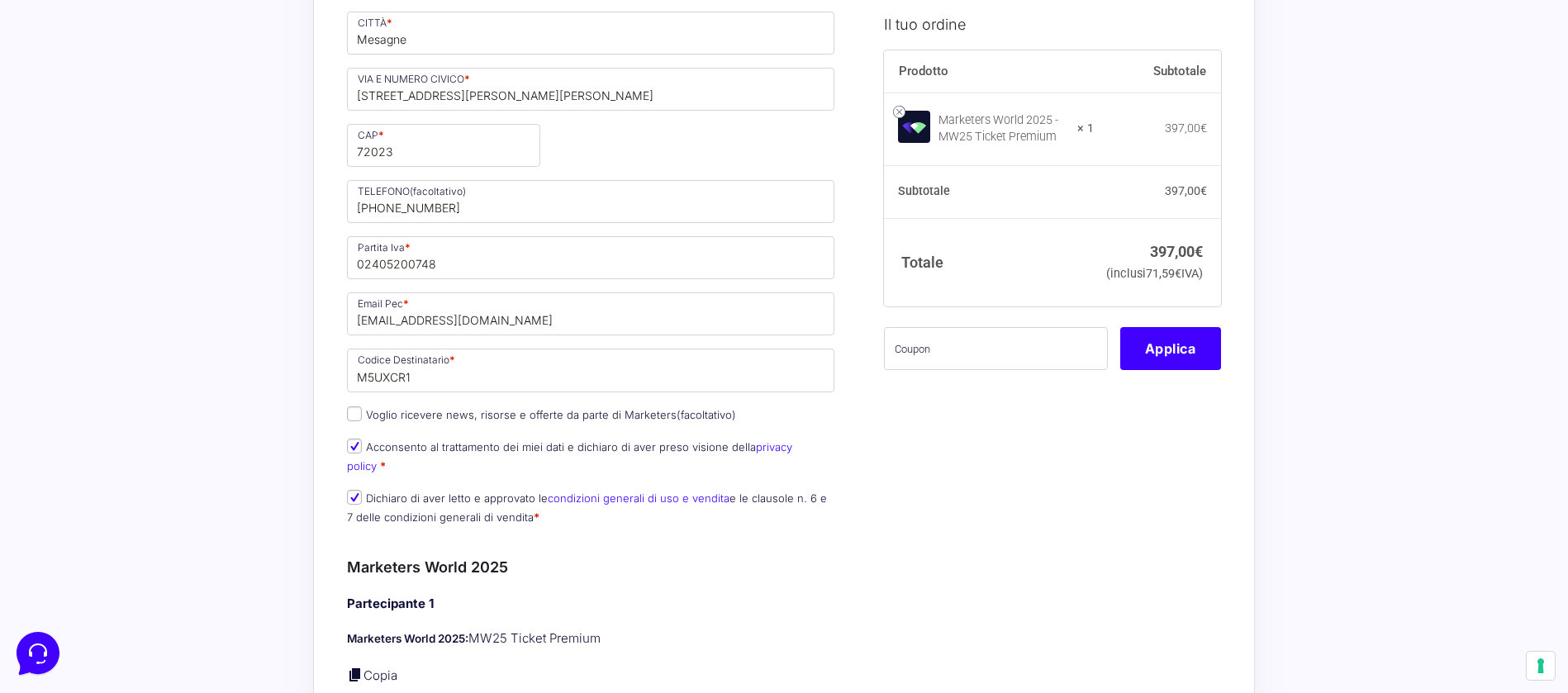
scroll to position [614, 0]
drag, startPoint x: 1056, startPoint y: 118, endPoint x: 944, endPoint y: 118, distance: 112.0
click at [944, 118] on div "Marketers World 2025 - MW25 Ticket Premium" at bounding box center [1003, 129] width 129 height 33
copy div "Marketers World 2025"
click at [968, 370] on input "text" at bounding box center [997, 349] width 224 height 43
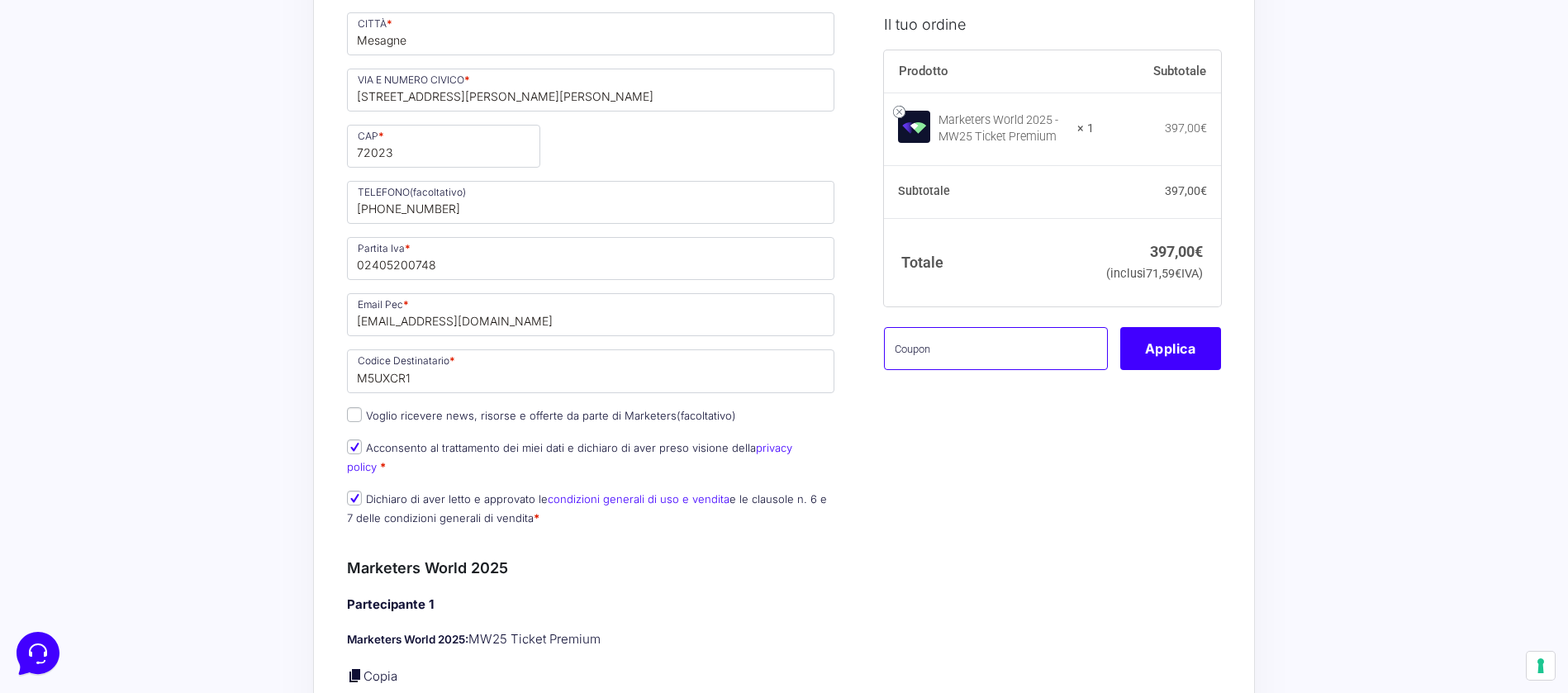
paste input "MONETIZZANDO15"
type input "MONETIZZANDO15"
click at [1166, 370] on button "Applica" at bounding box center [1170, 349] width 100 height 43
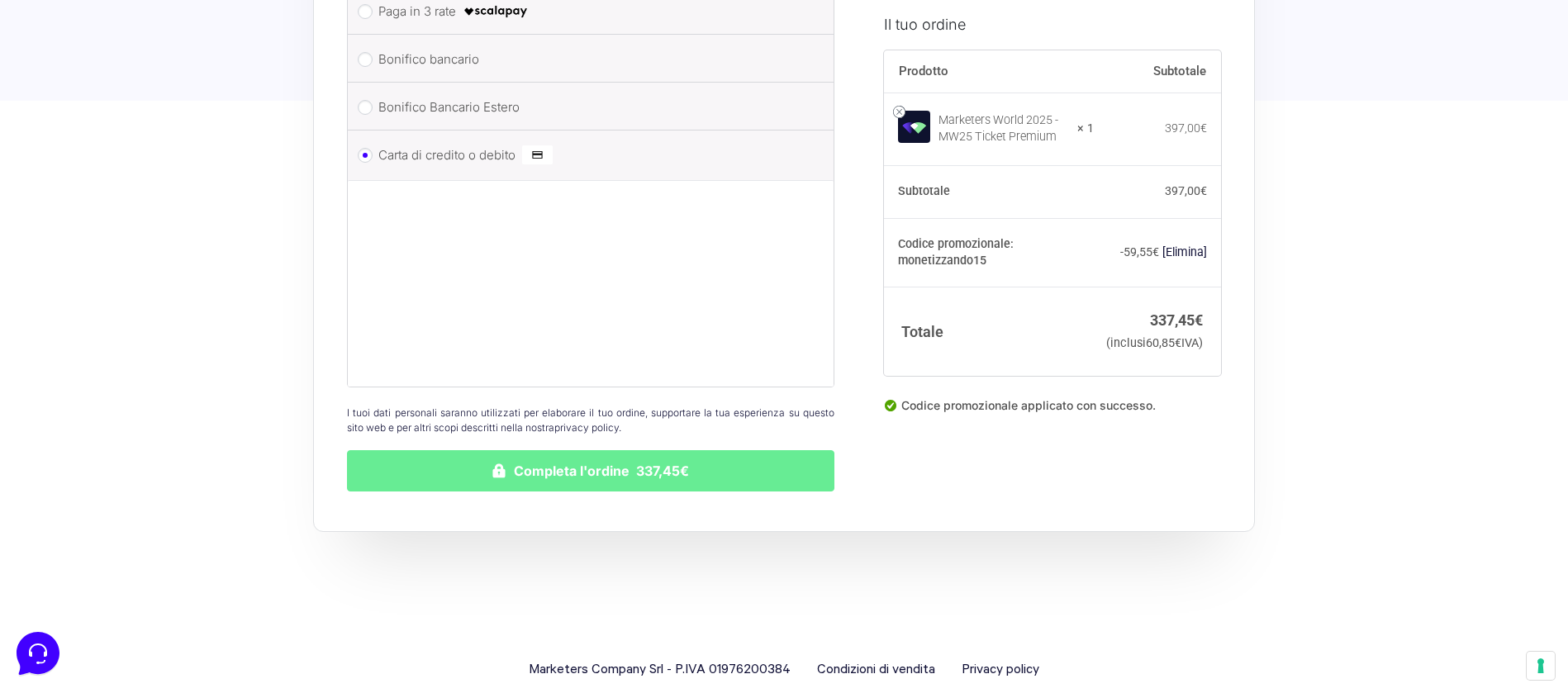
scroll to position [1978, 0]
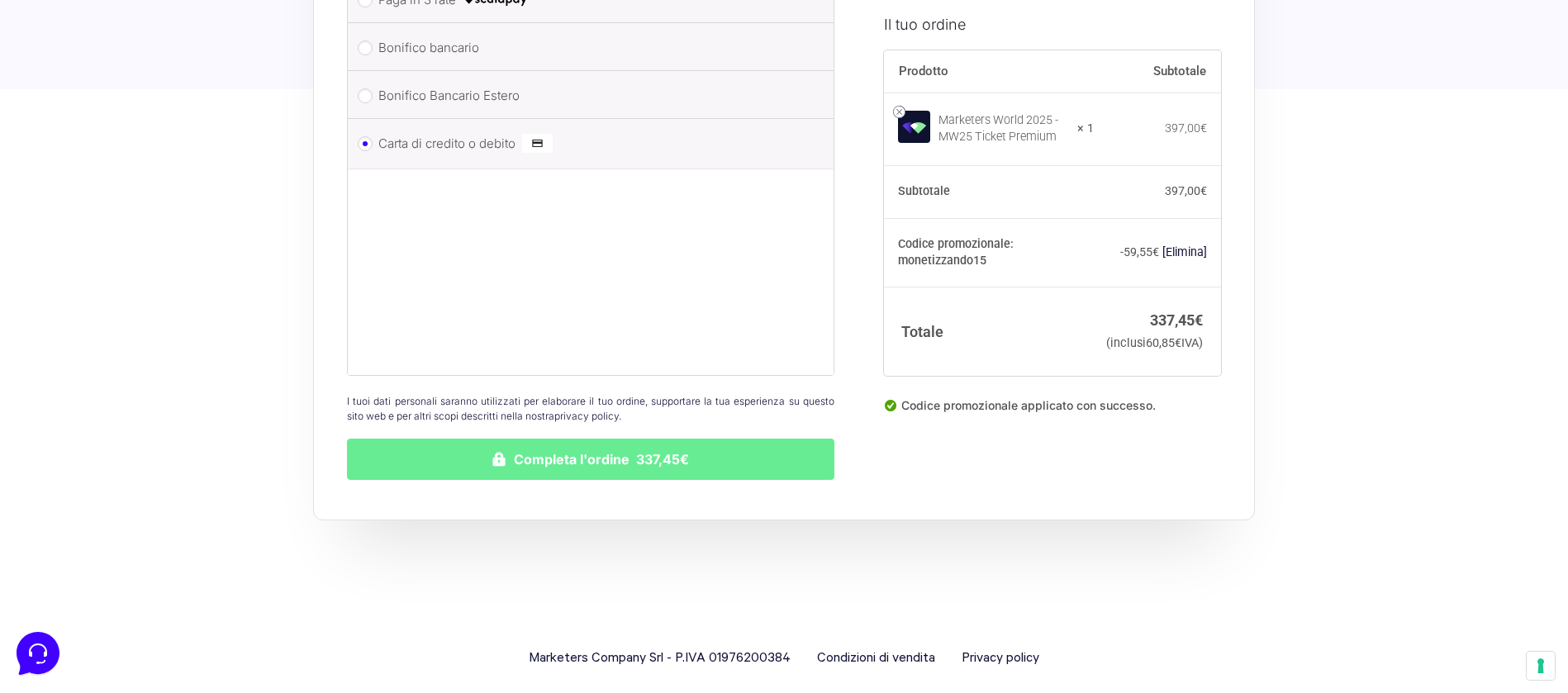
click at [529, 439] on button "Completa l'ordine 337,45€" at bounding box center [591, 459] width 488 height 41
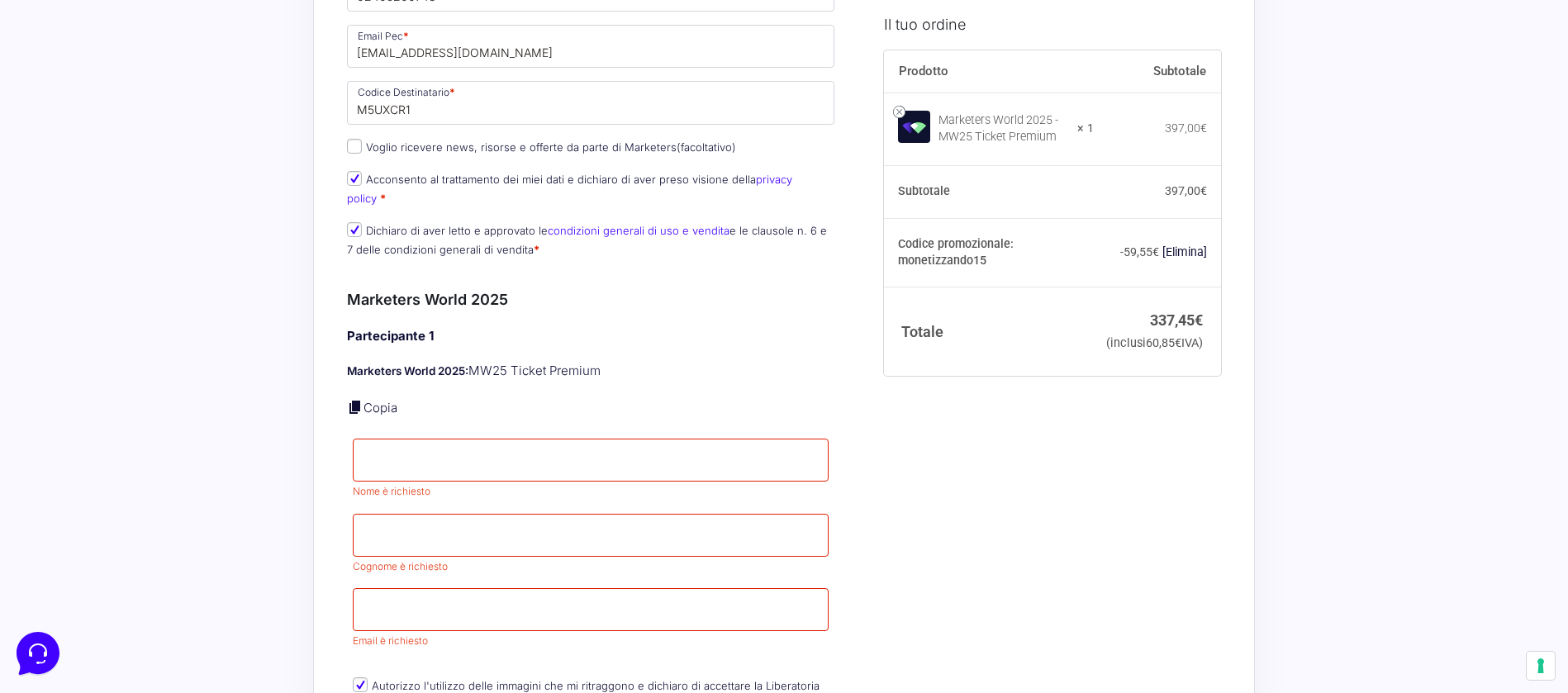
scroll to position [1027, 0]
click at [417, 448] on input "Nome *" at bounding box center [591, 457] width 476 height 43
type input "[PERSON_NAME]"
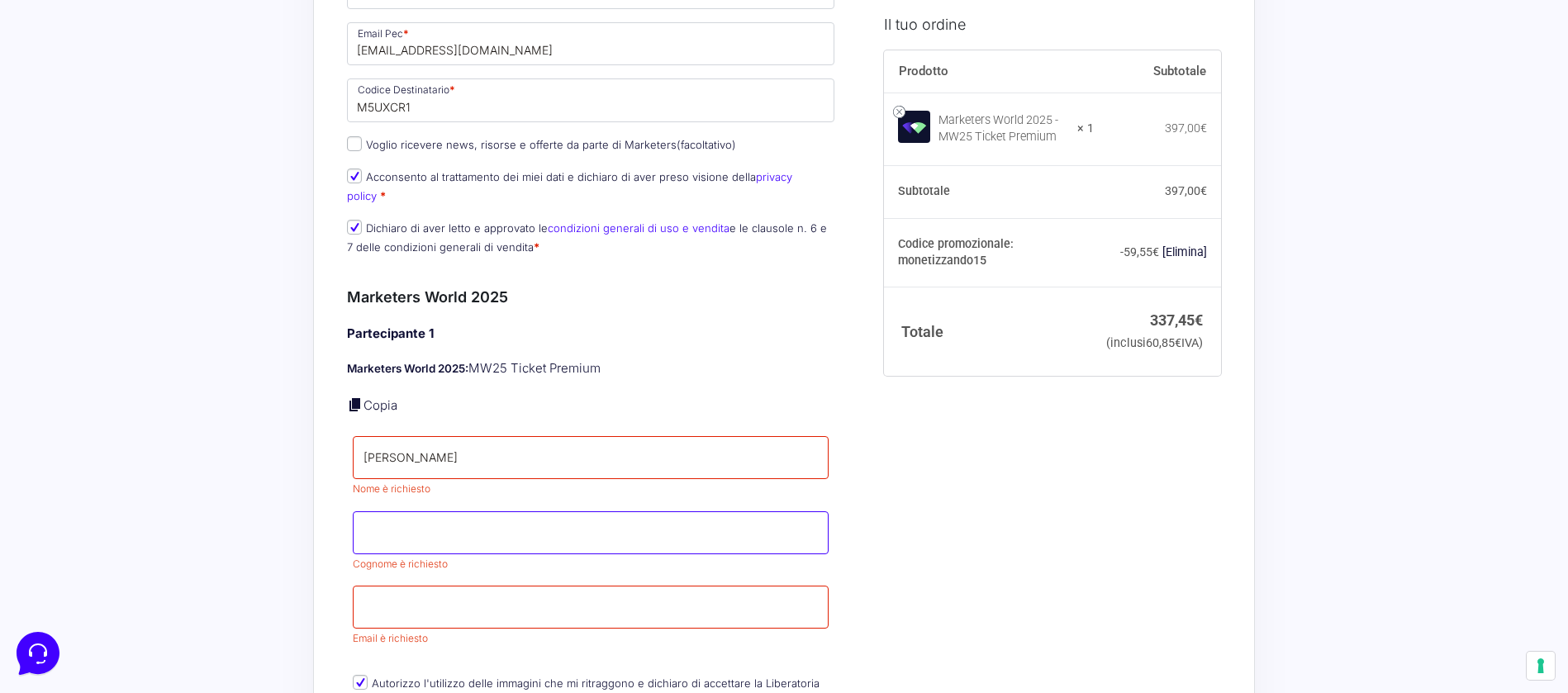
type input "Lagravinese"
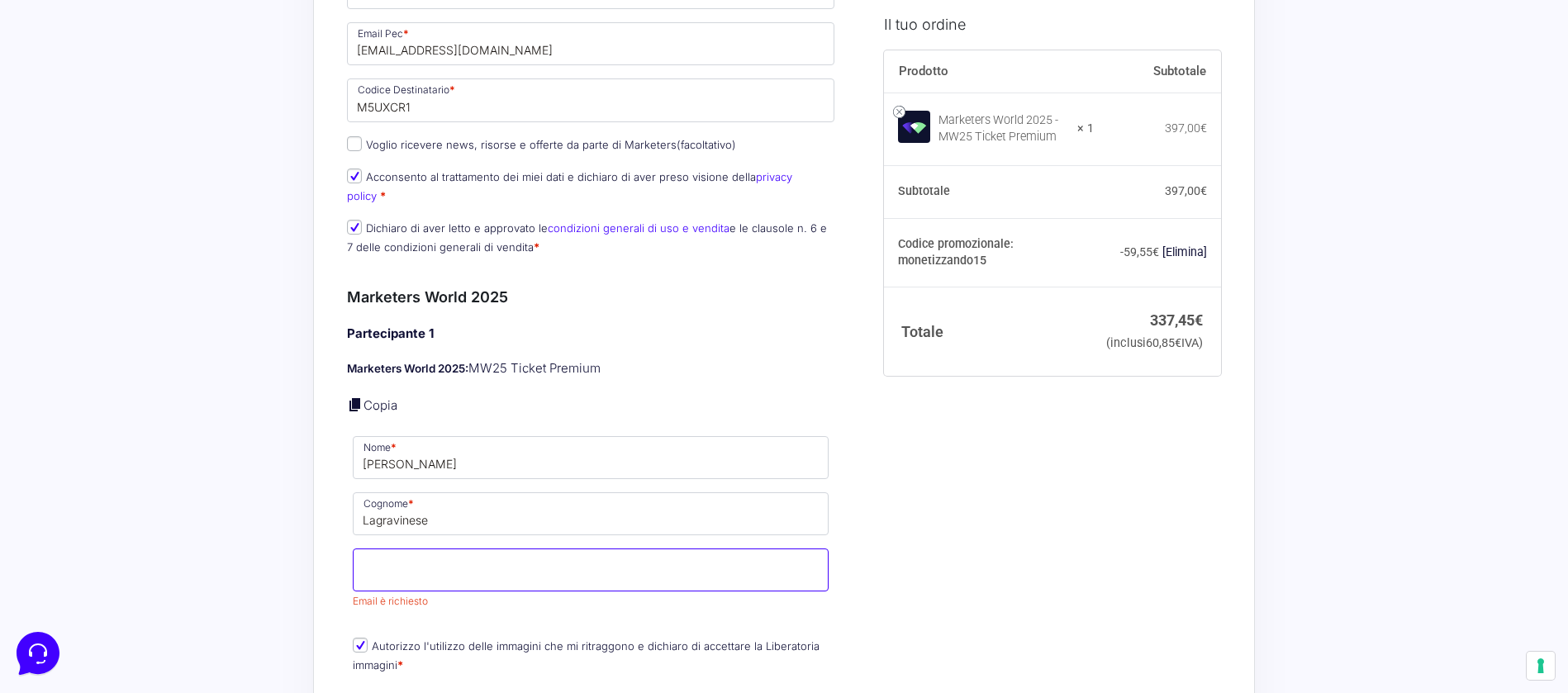
click at [439, 549] on input "Email *" at bounding box center [591, 570] width 476 height 43
type input "[EMAIL_ADDRESS][DOMAIN_NAME]"
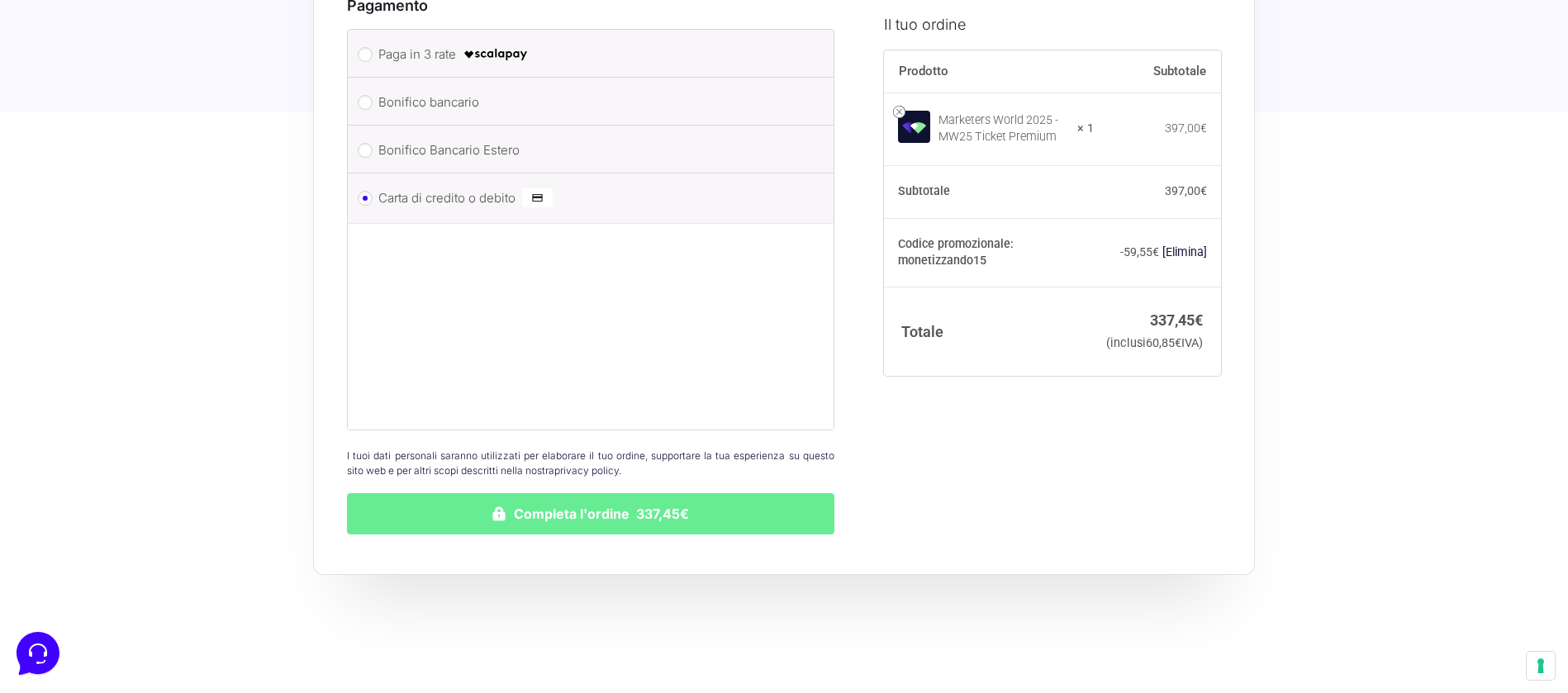
scroll to position [2139, 0]
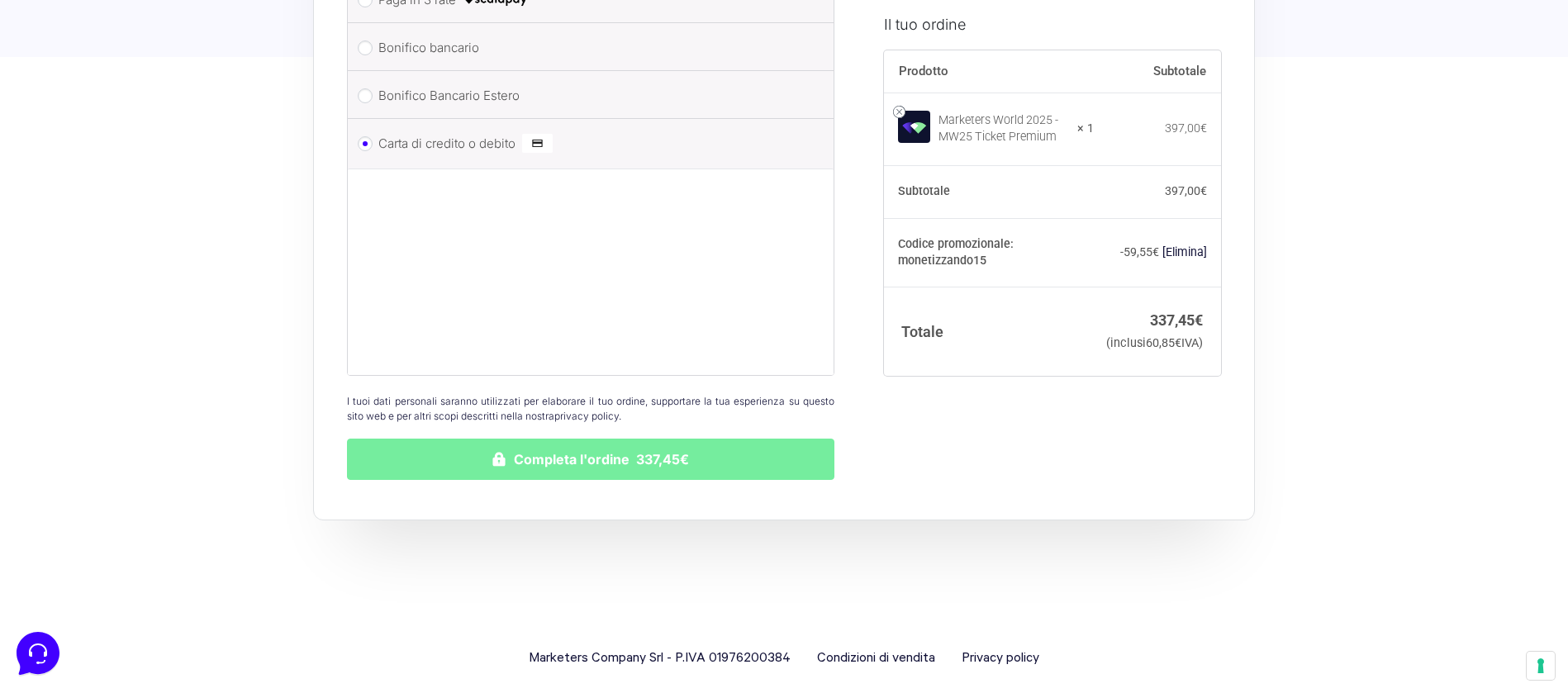
click at [570, 439] on button "Completa l'ordine 337,45€" at bounding box center [591, 459] width 488 height 41
